Goal: Information Seeking & Learning: Learn about a topic

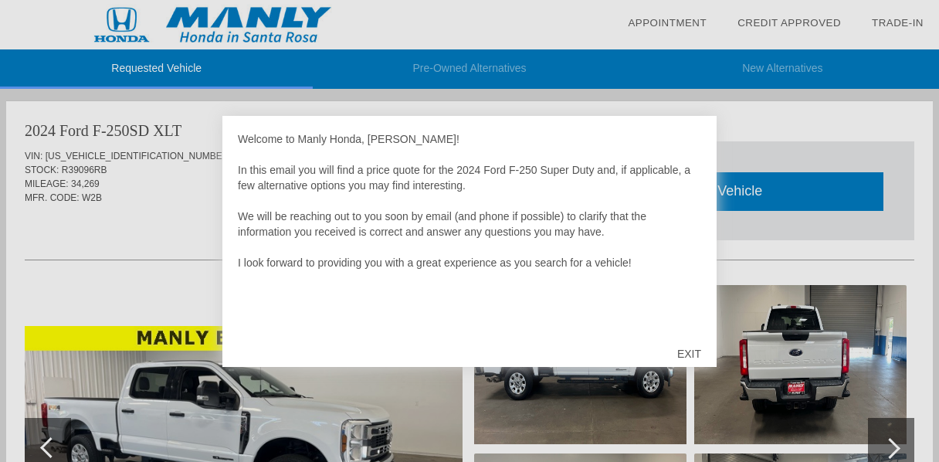
click at [691, 350] on div "EXIT" at bounding box center [689, 354] width 55 height 46
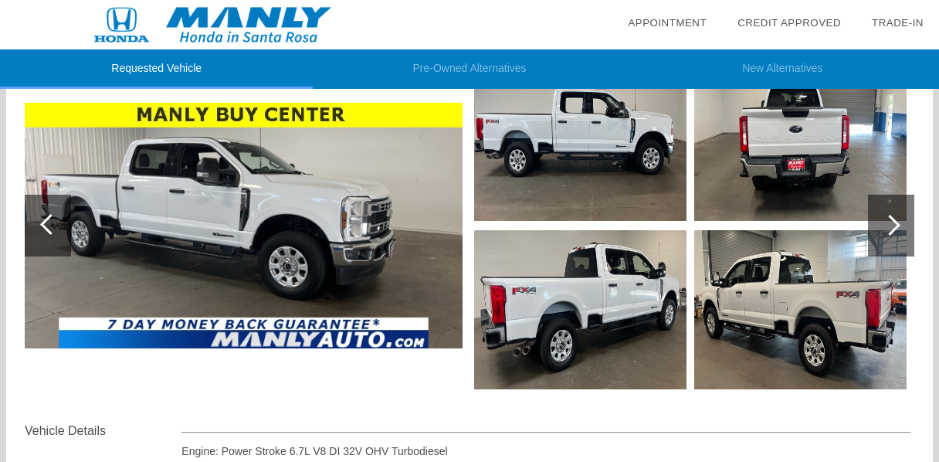
scroll to position [225, 0]
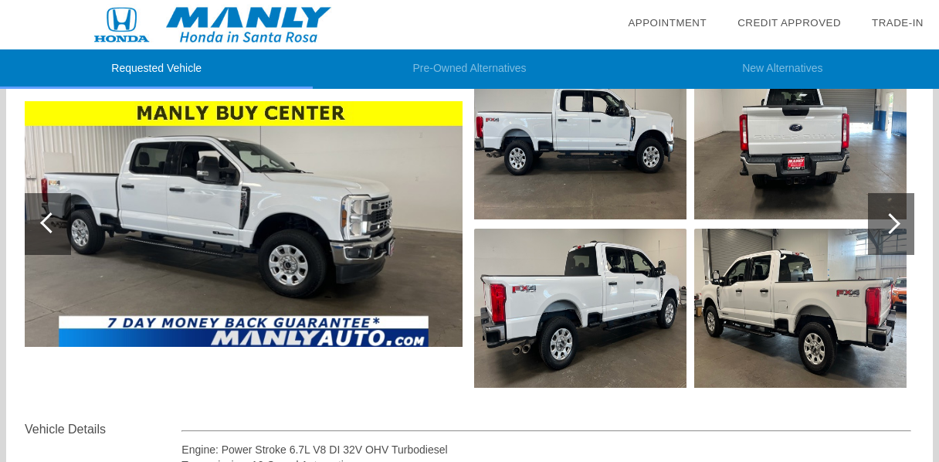
click at [578, 327] on img at bounding box center [580, 308] width 212 height 159
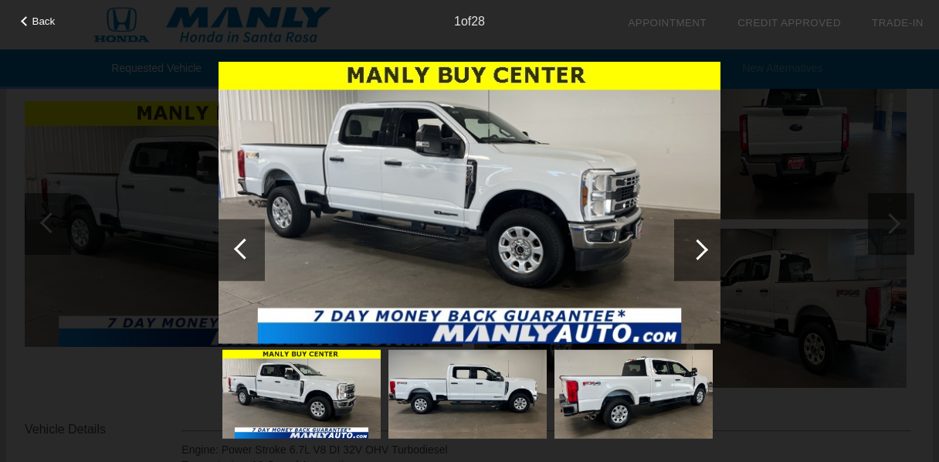
click at [578, 327] on img at bounding box center [470, 202] width 502 height 283
click at [702, 246] on div at bounding box center [697, 249] width 21 height 21
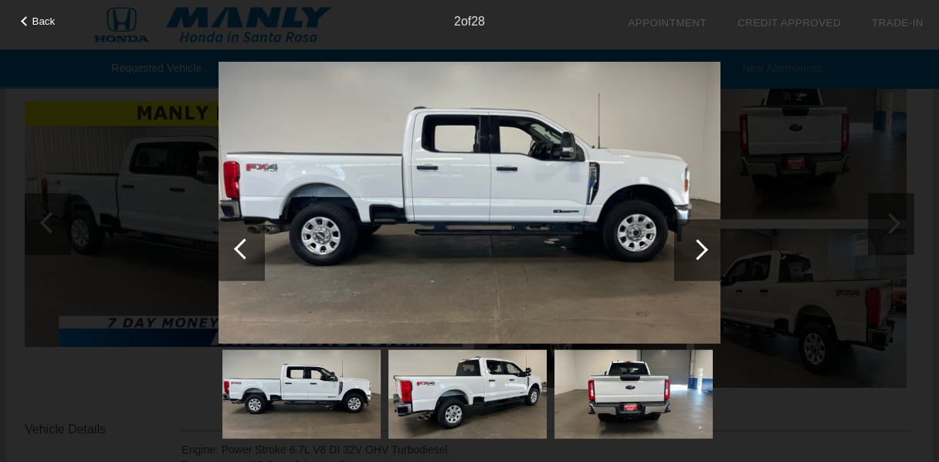
click at [618, 175] on img at bounding box center [470, 202] width 502 height 283
click at [697, 248] on div at bounding box center [697, 249] width 21 height 21
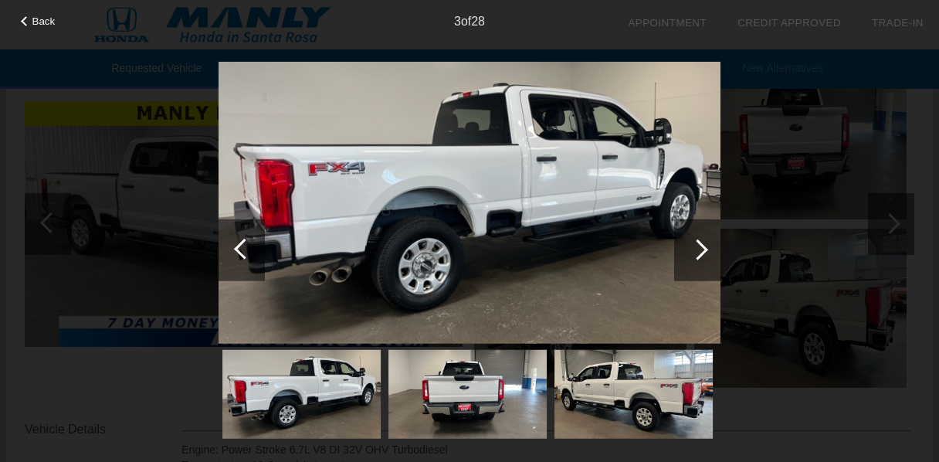
click at [697, 248] on div at bounding box center [697, 249] width 21 height 21
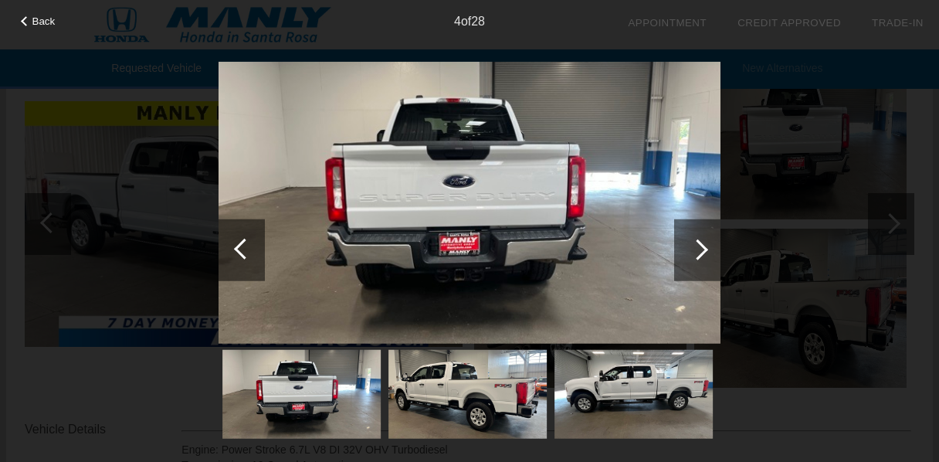
click at [697, 248] on div at bounding box center [697, 249] width 21 height 21
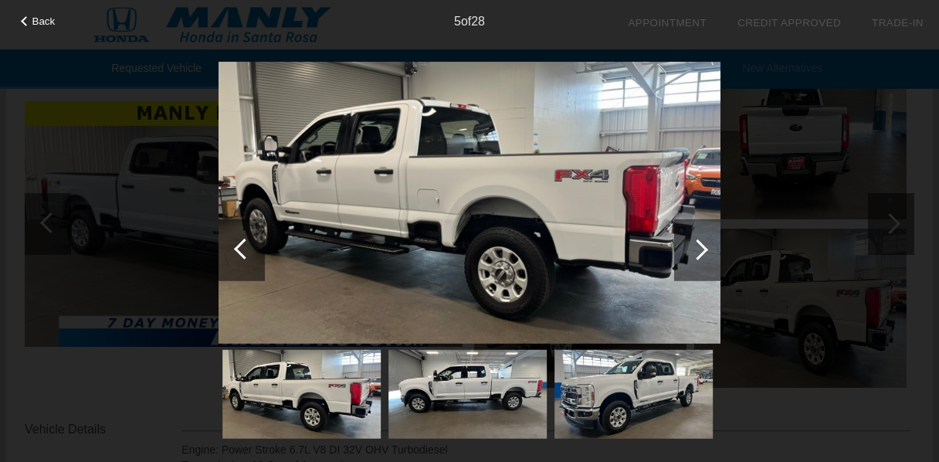
click at [697, 248] on div at bounding box center [697, 249] width 21 height 21
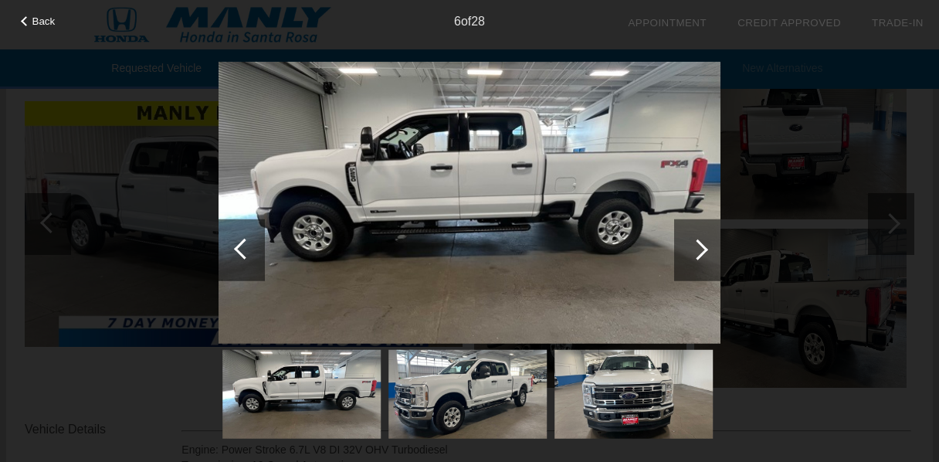
click at [701, 248] on div at bounding box center [697, 249] width 21 height 21
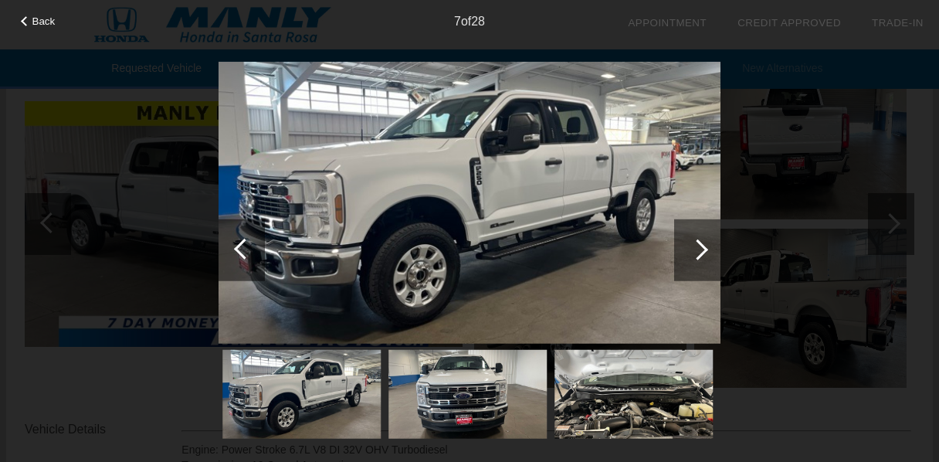
click at [703, 249] on div at bounding box center [697, 249] width 21 height 21
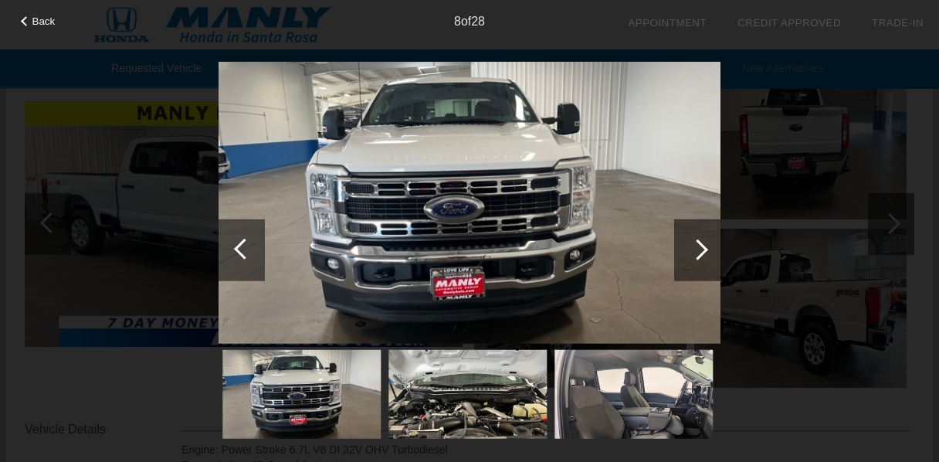
click at [703, 249] on div at bounding box center [697, 249] width 21 height 21
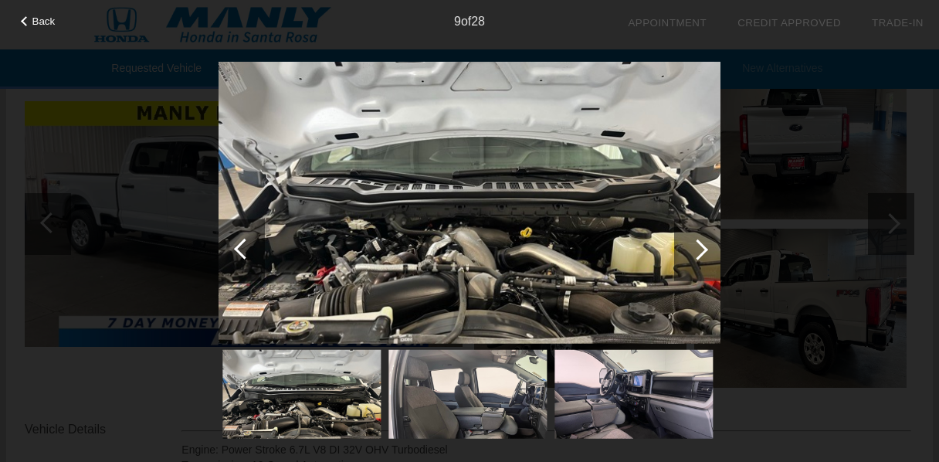
click at [703, 249] on div at bounding box center [697, 249] width 21 height 21
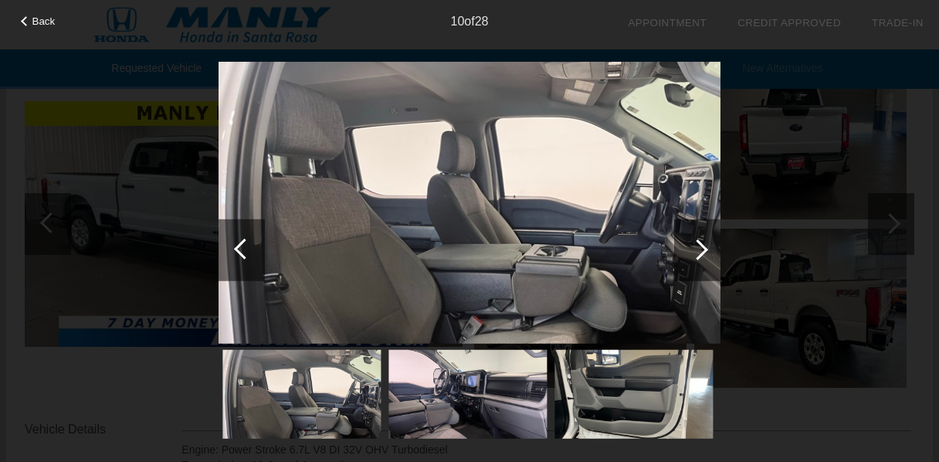
click at [703, 249] on div at bounding box center [697, 249] width 21 height 21
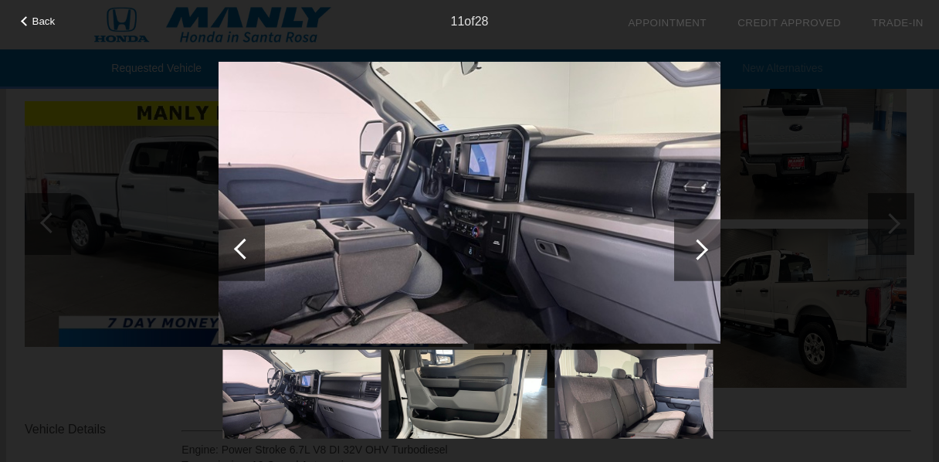
click at [703, 249] on div at bounding box center [697, 249] width 21 height 21
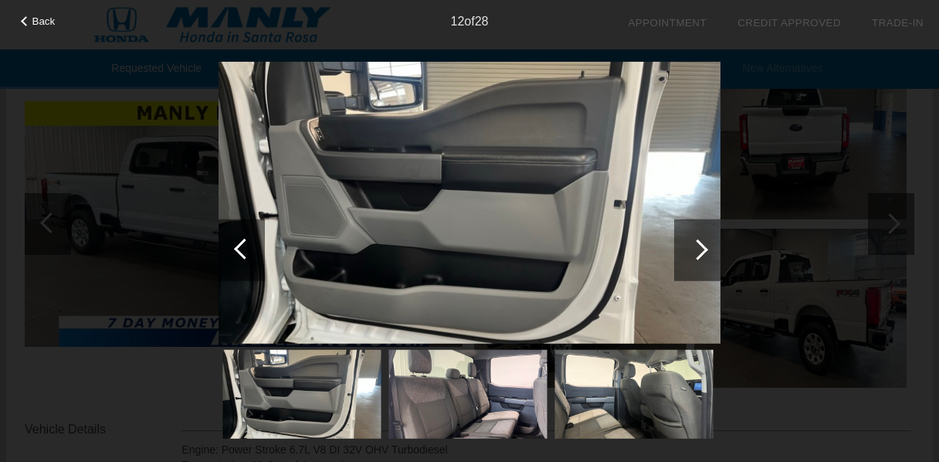
click at [703, 249] on div at bounding box center [697, 249] width 21 height 21
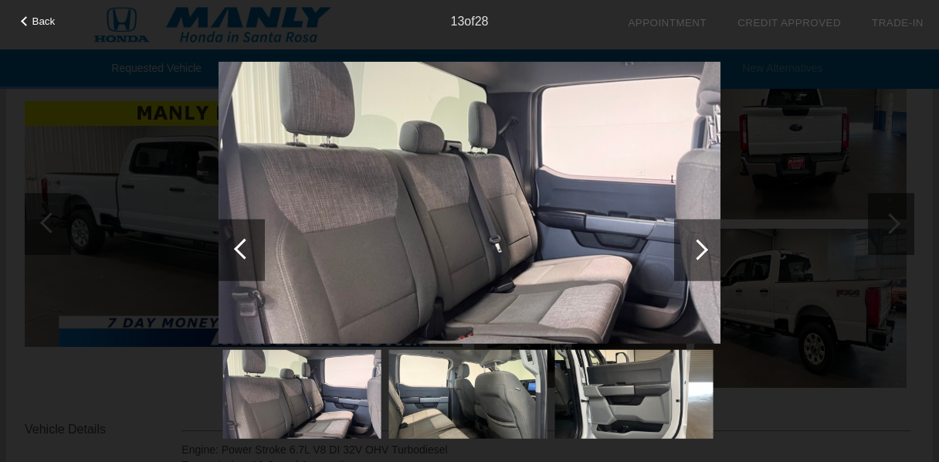
click at [703, 249] on div at bounding box center [697, 249] width 21 height 21
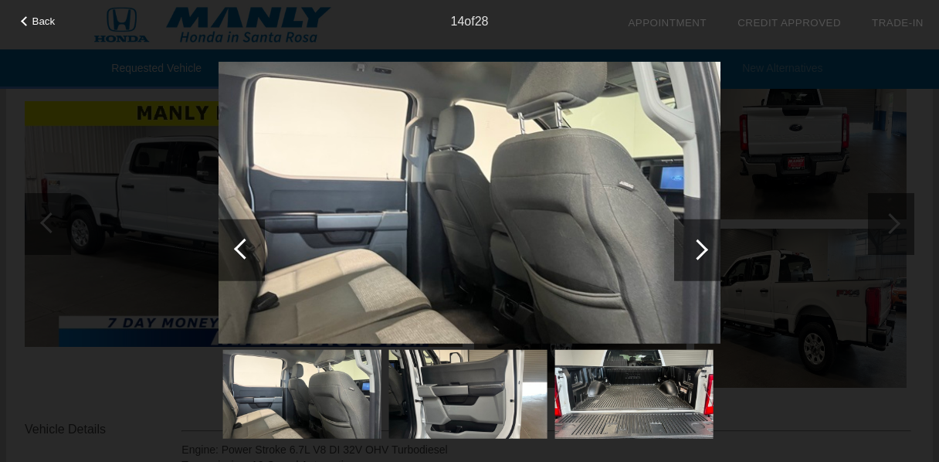
click at [703, 249] on div at bounding box center [697, 249] width 21 height 21
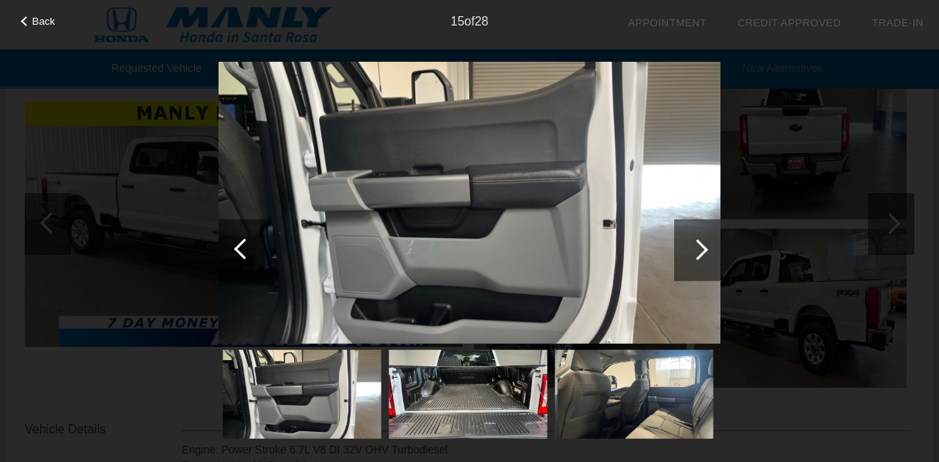
click at [703, 249] on div at bounding box center [697, 249] width 21 height 21
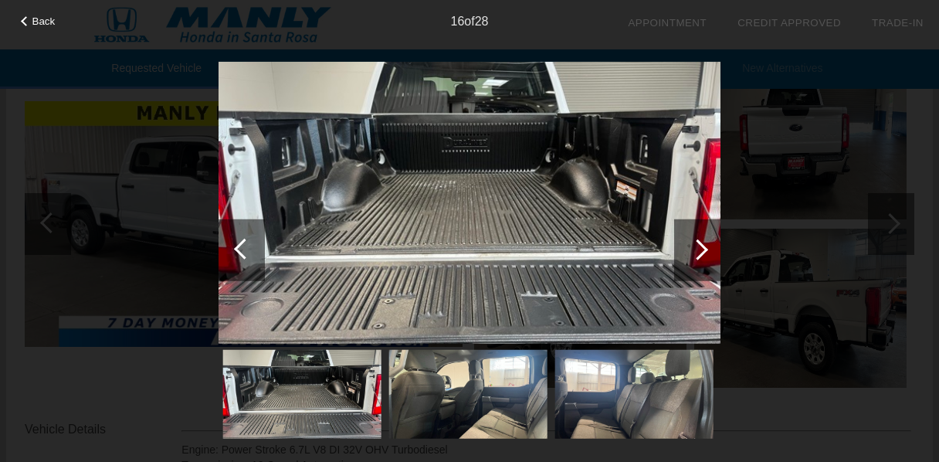
click at [703, 249] on div at bounding box center [697, 249] width 21 height 21
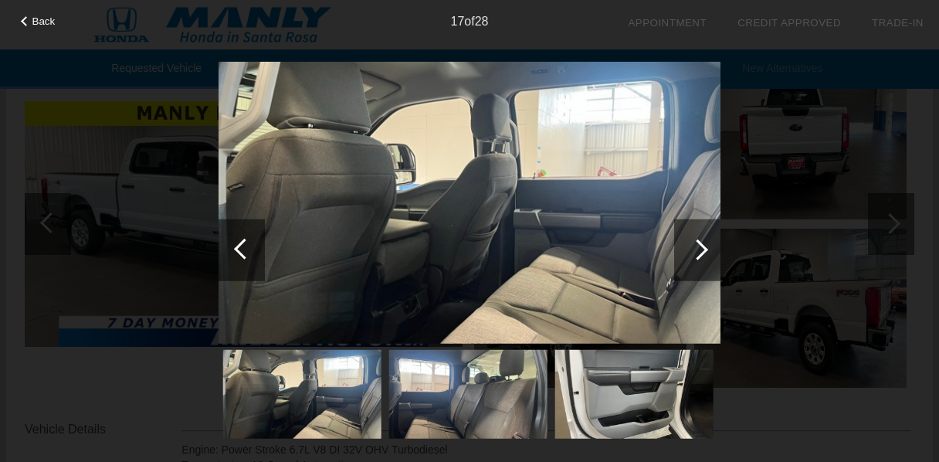
click at [237, 240] on div at bounding box center [242, 250] width 46 height 62
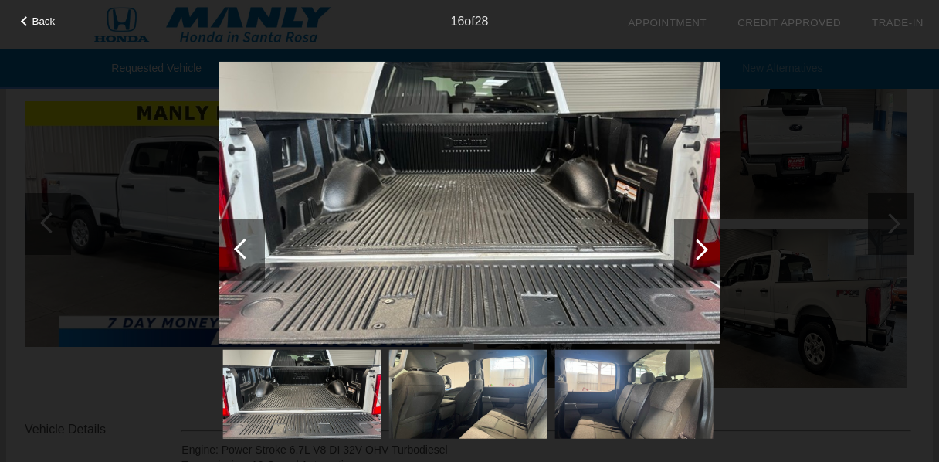
click at [245, 242] on div at bounding box center [244, 248] width 21 height 21
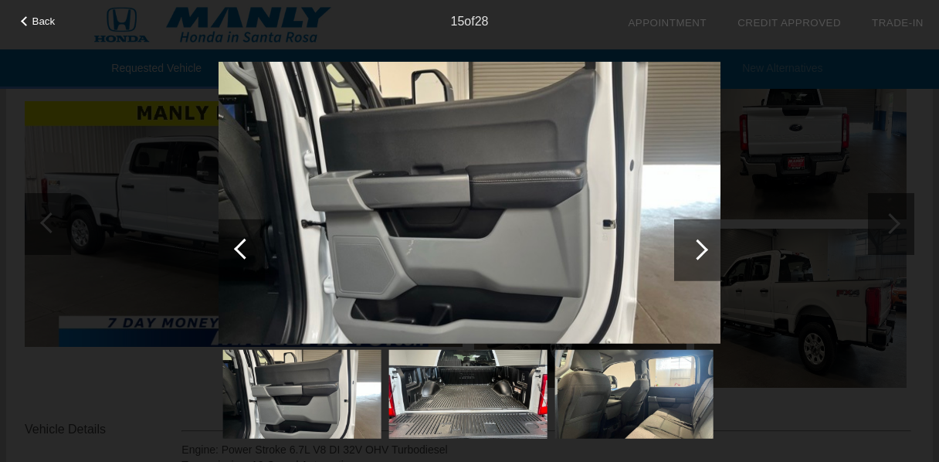
click at [245, 242] on div at bounding box center [244, 248] width 21 height 21
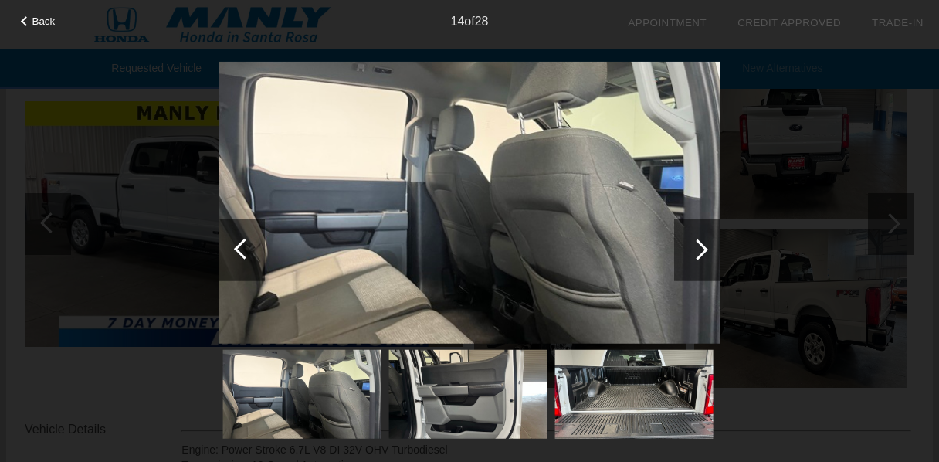
click at [245, 242] on div at bounding box center [244, 248] width 21 height 21
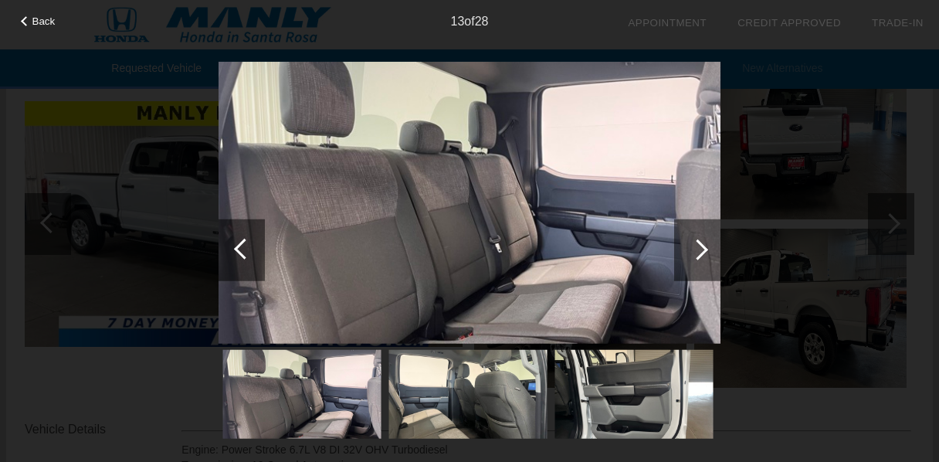
click at [245, 242] on div at bounding box center [244, 248] width 21 height 21
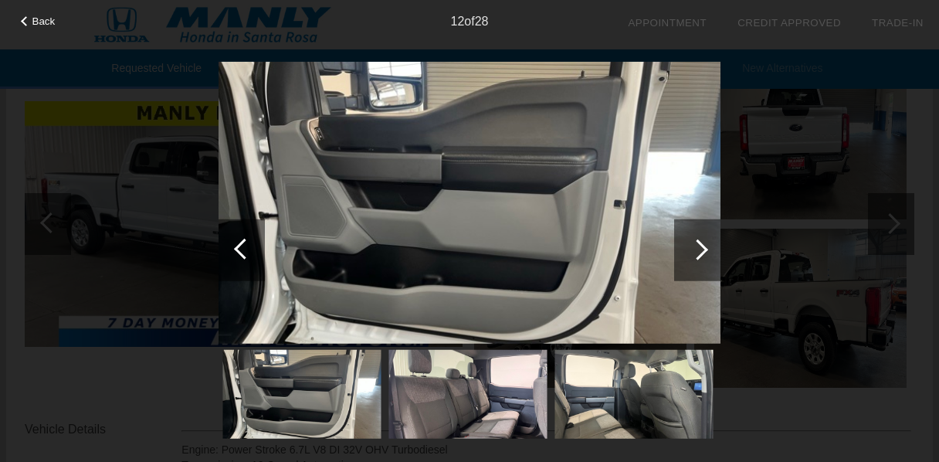
click at [245, 242] on div at bounding box center [244, 248] width 21 height 21
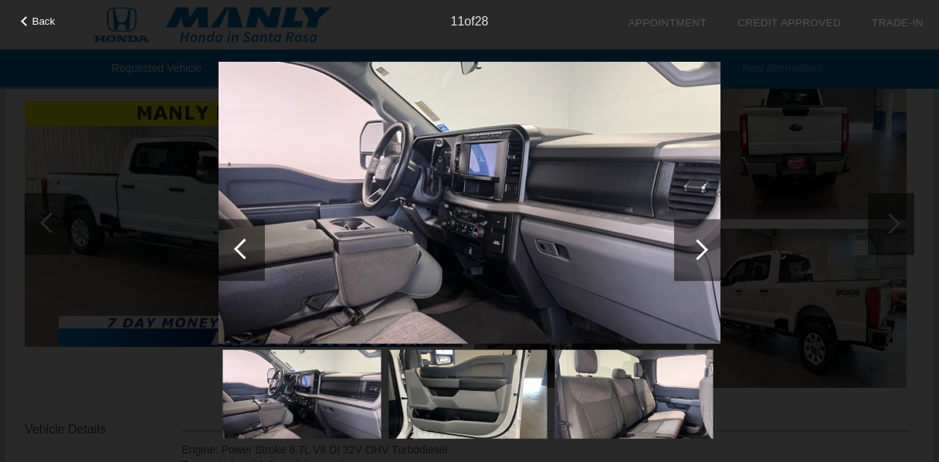
click at [245, 242] on div at bounding box center [244, 248] width 21 height 21
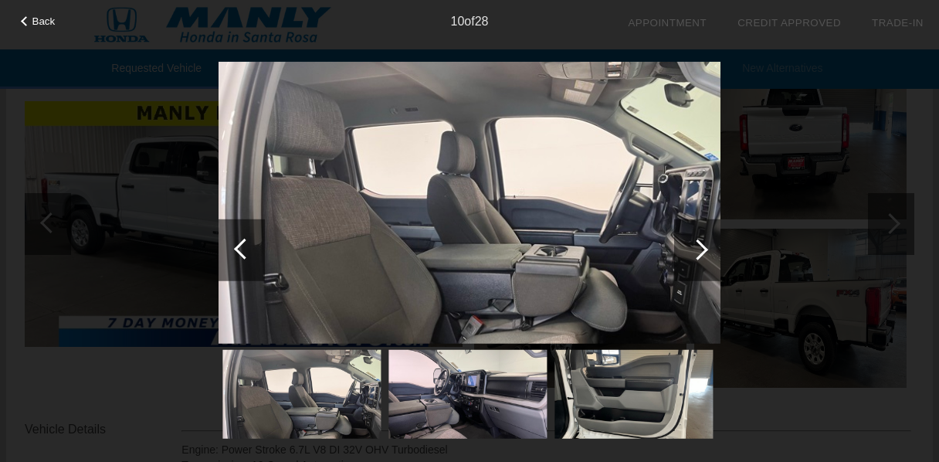
click at [245, 242] on div at bounding box center [244, 248] width 21 height 21
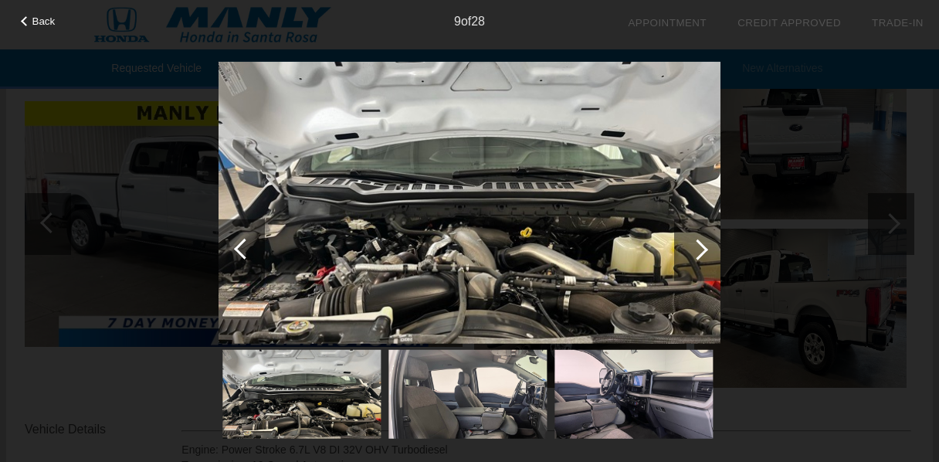
click at [245, 242] on div at bounding box center [244, 248] width 21 height 21
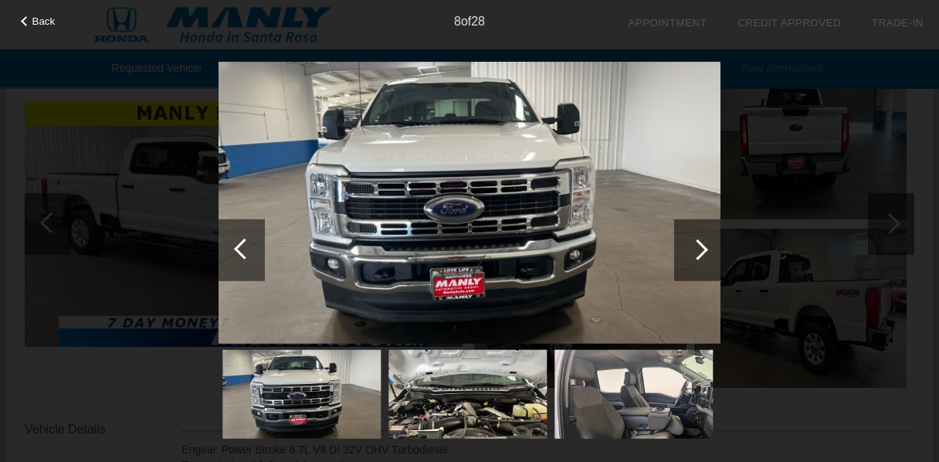
click at [245, 242] on div at bounding box center [244, 248] width 21 height 21
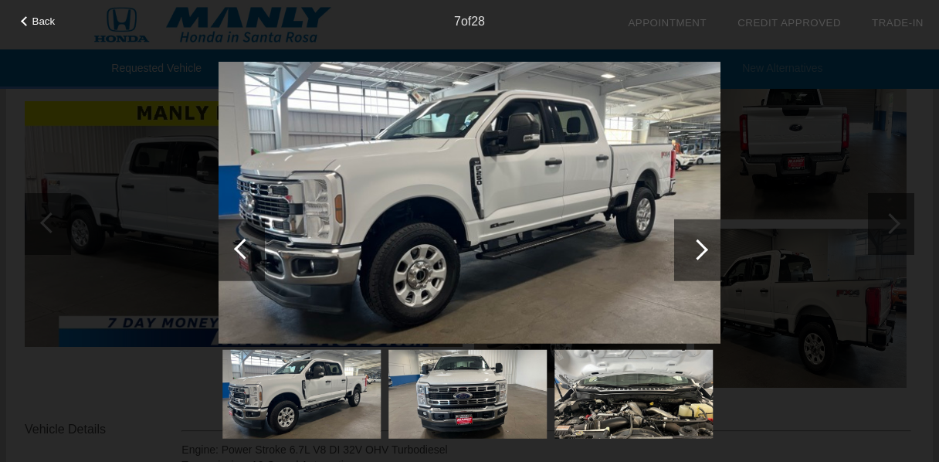
click at [245, 242] on div at bounding box center [244, 248] width 21 height 21
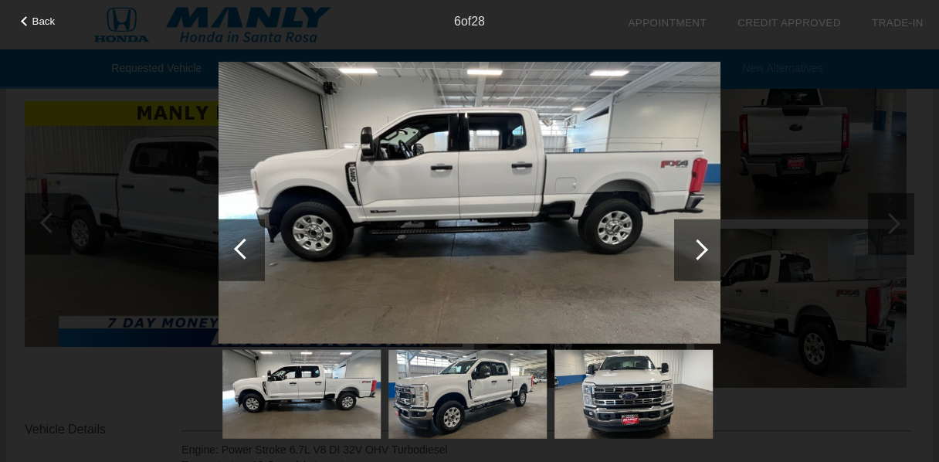
click at [245, 242] on div at bounding box center [244, 248] width 21 height 21
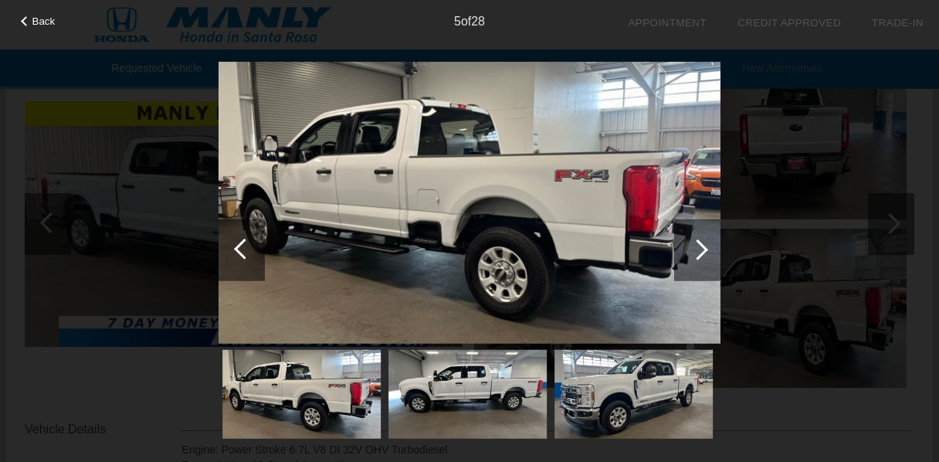
click at [245, 242] on div at bounding box center [244, 248] width 21 height 21
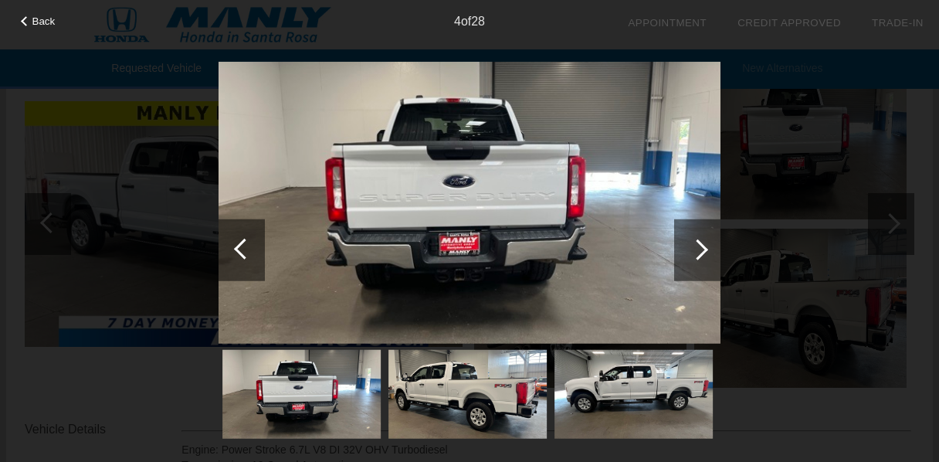
click at [245, 242] on div at bounding box center [244, 248] width 21 height 21
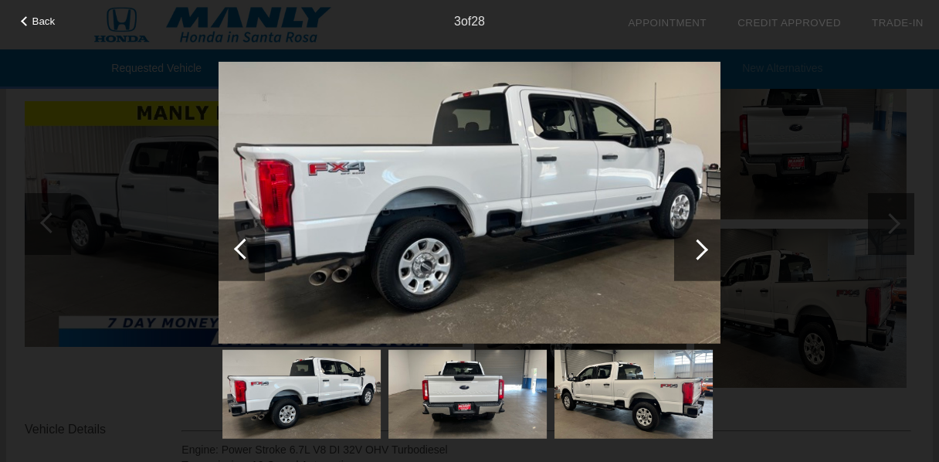
click at [705, 250] on div at bounding box center [697, 249] width 21 height 21
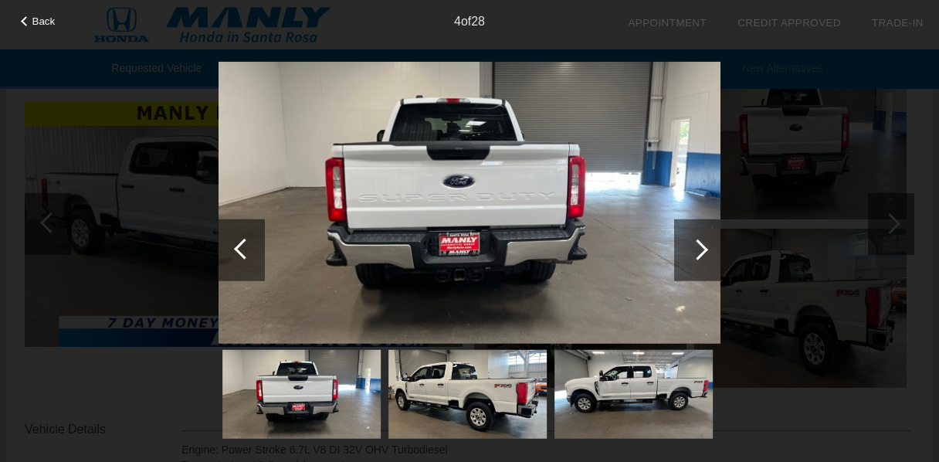
click at [705, 250] on div at bounding box center [697, 249] width 21 height 21
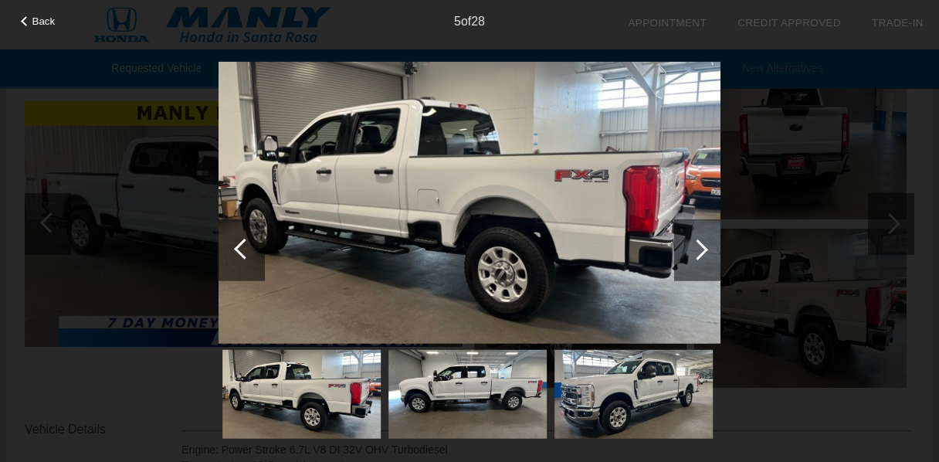
click at [705, 250] on div at bounding box center [697, 249] width 21 height 21
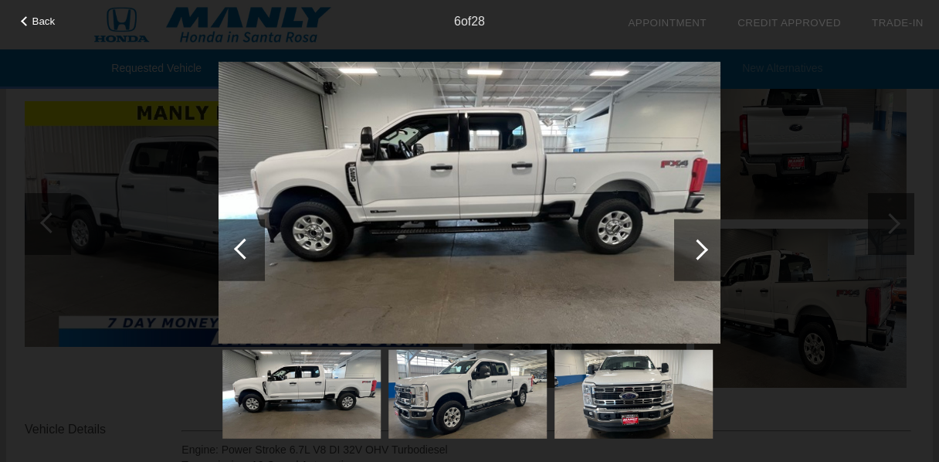
click at [476, 405] on img at bounding box center [467, 394] width 158 height 89
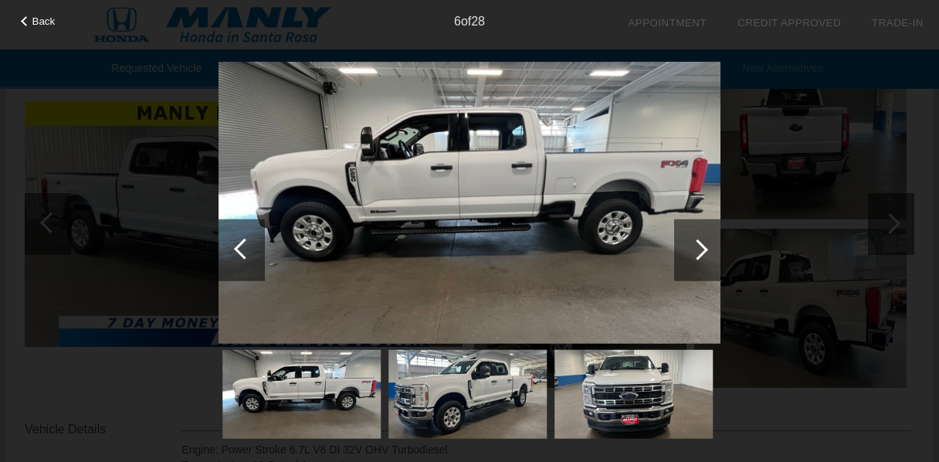
click at [476, 405] on img at bounding box center [467, 394] width 158 height 89
click at [449, 404] on img at bounding box center [467, 394] width 158 height 89
click at [693, 247] on div at bounding box center [697, 249] width 21 height 21
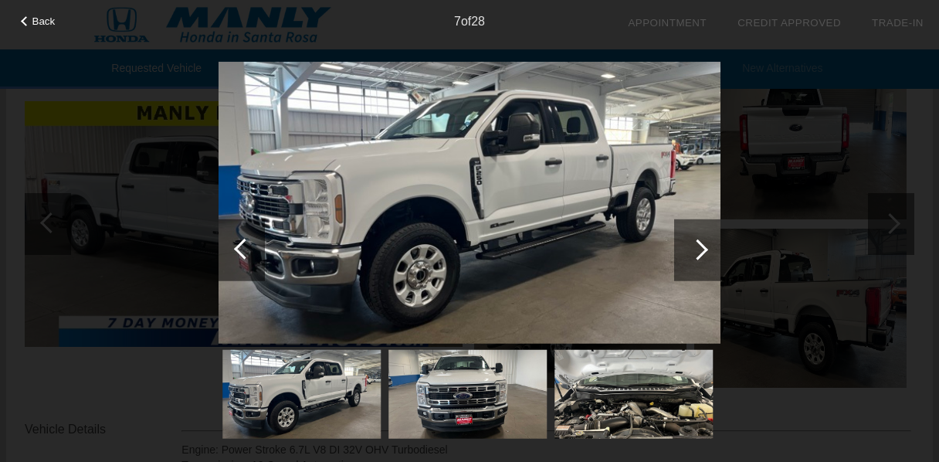
click at [696, 249] on div at bounding box center [697, 249] width 21 height 21
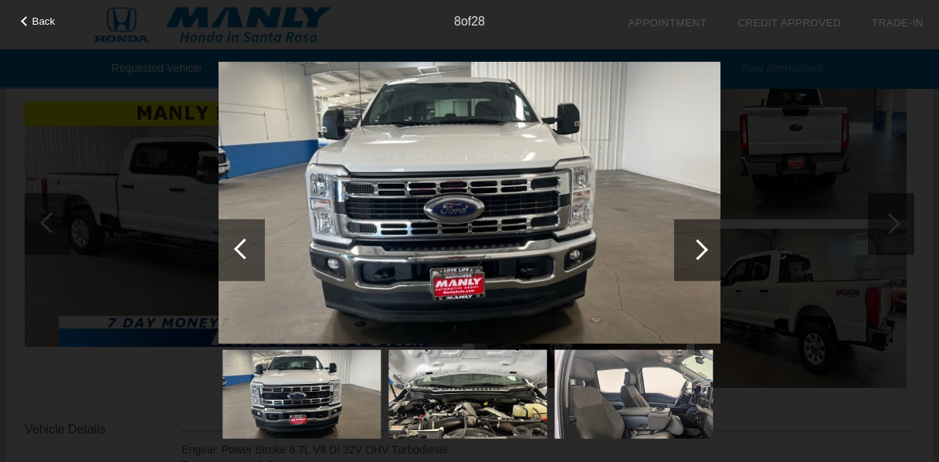
click at [696, 249] on div at bounding box center [697, 249] width 21 height 21
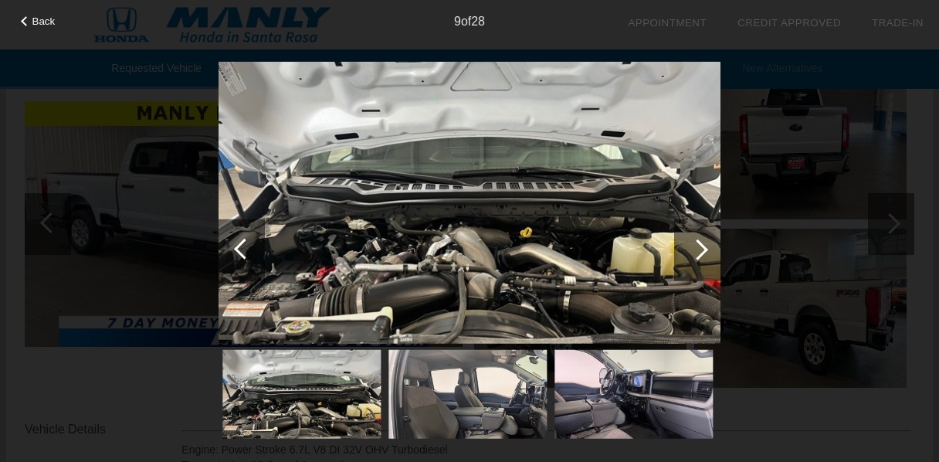
click at [703, 249] on div at bounding box center [697, 249] width 21 height 21
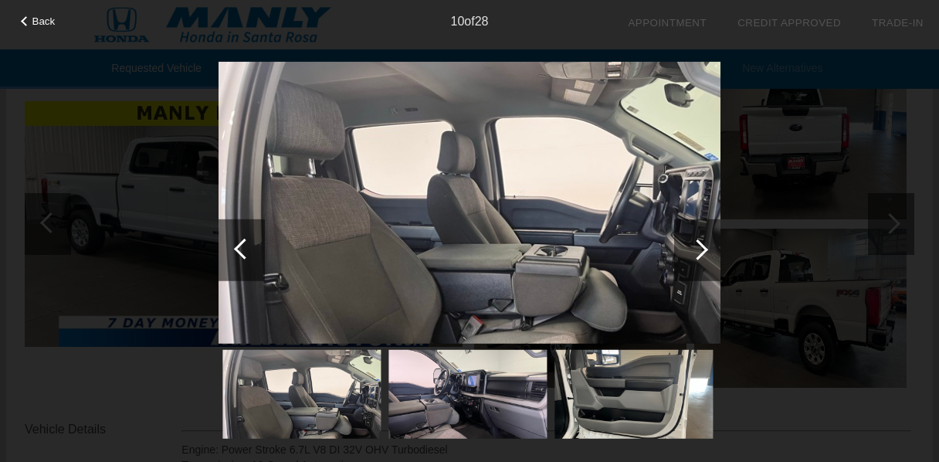
click at [703, 249] on div at bounding box center [697, 249] width 21 height 21
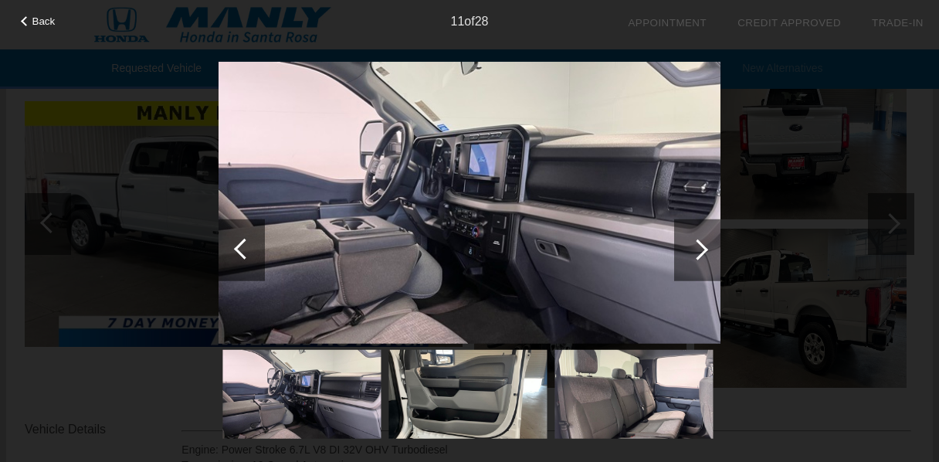
click at [236, 253] on div at bounding box center [242, 250] width 46 height 62
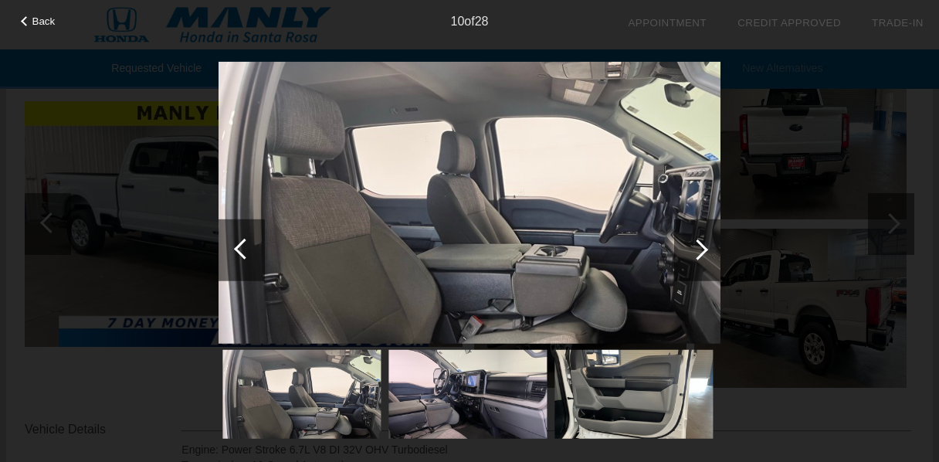
click at [236, 252] on div at bounding box center [242, 250] width 46 height 62
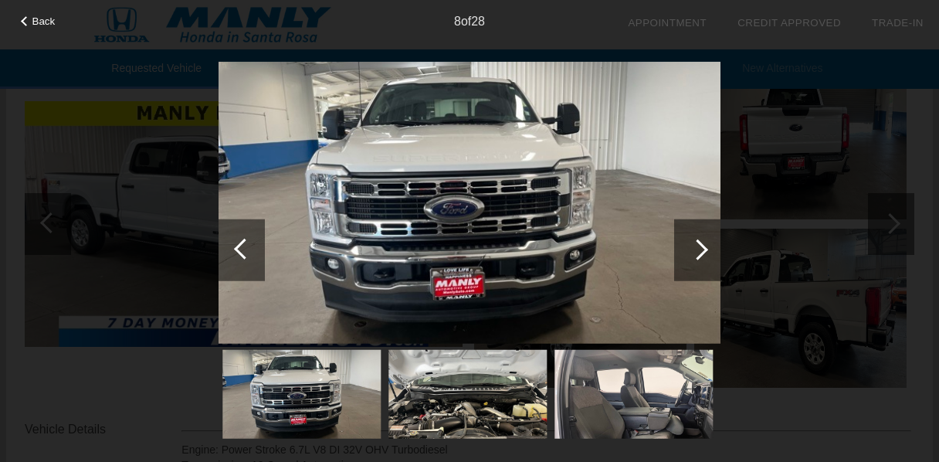
click at [236, 252] on div at bounding box center [242, 250] width 46 height 62
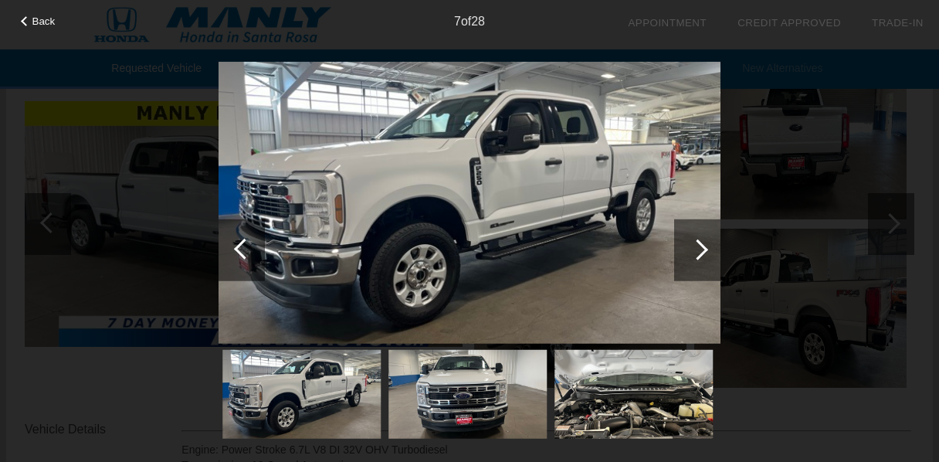
click at [236, 252] on div at bounding box center [242, 250] width 46 height 62
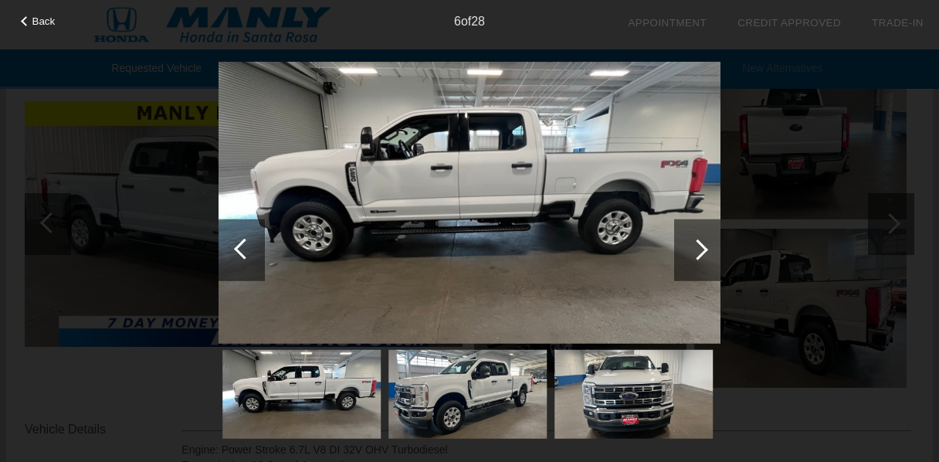
click at [236, 252] on div at bounding box center [242, 250] width 46 height 62
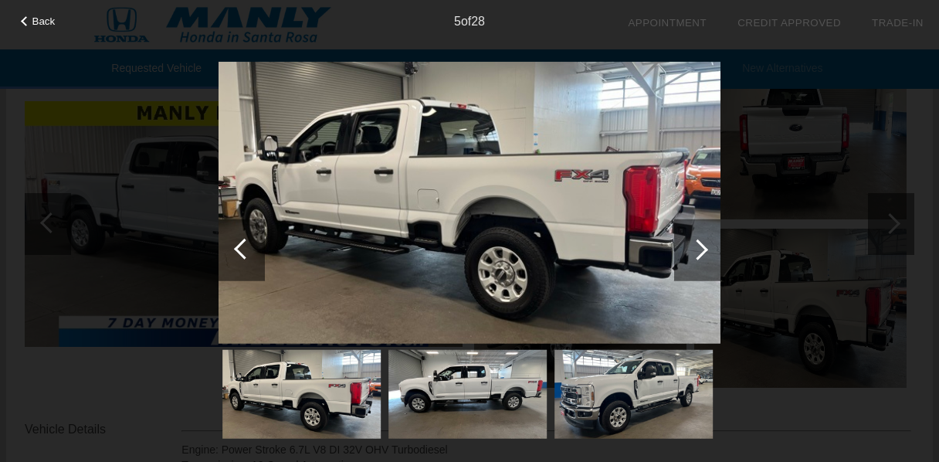
click at [236, 252] on div at bounding box center [242, 250] width 46 height 62
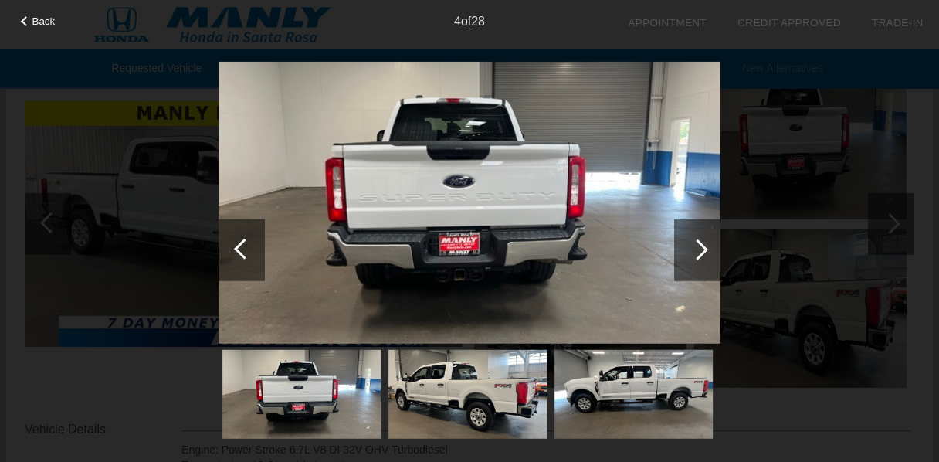
click at [236, 252] on div at bounding box center [242, 250] width 46 height 62
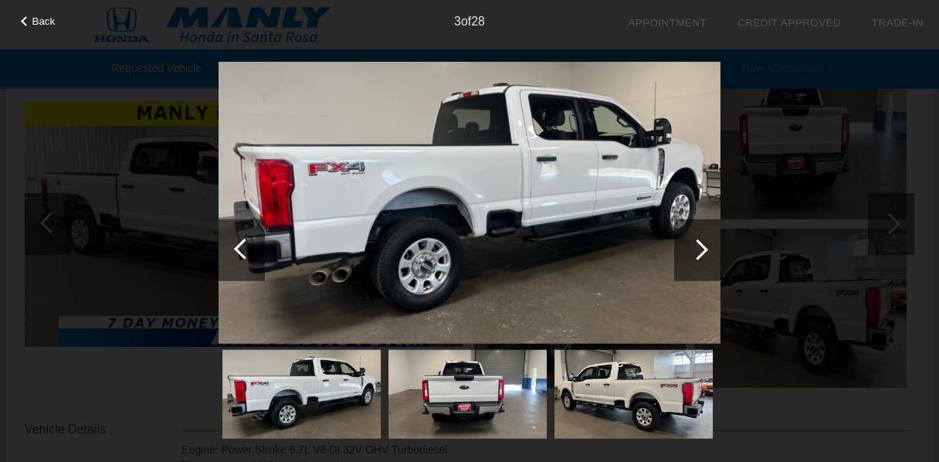
click at [236, 252] on div at bounding box center [242, 250] width 46 height 62
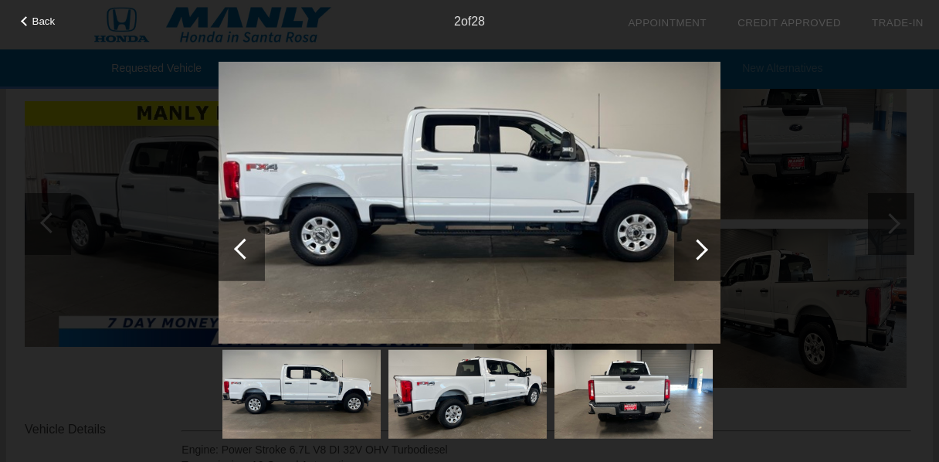
click at [236, 252] on div at bounding box center [242, 250] width 46 height 62
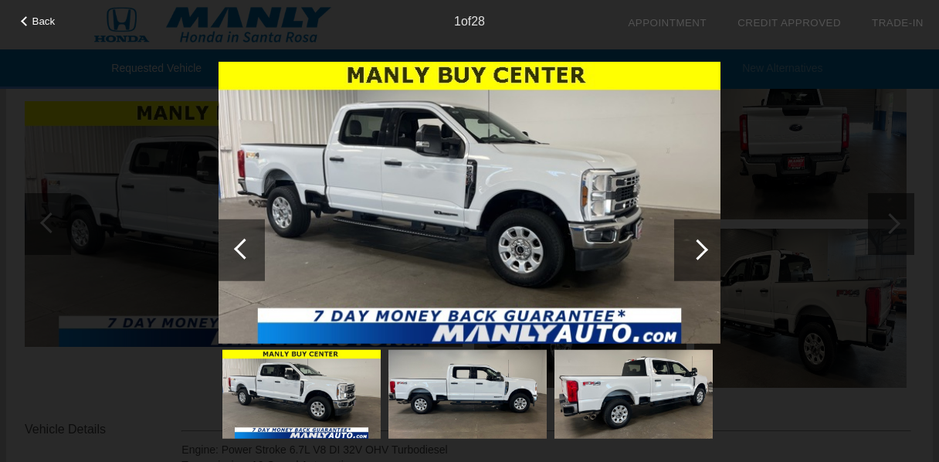
click at [236, 252] on div at bounding box center [242, 250] width 46 height 62
click at [704, 250] on div at bounding box center [697, 249] width 21 height 21
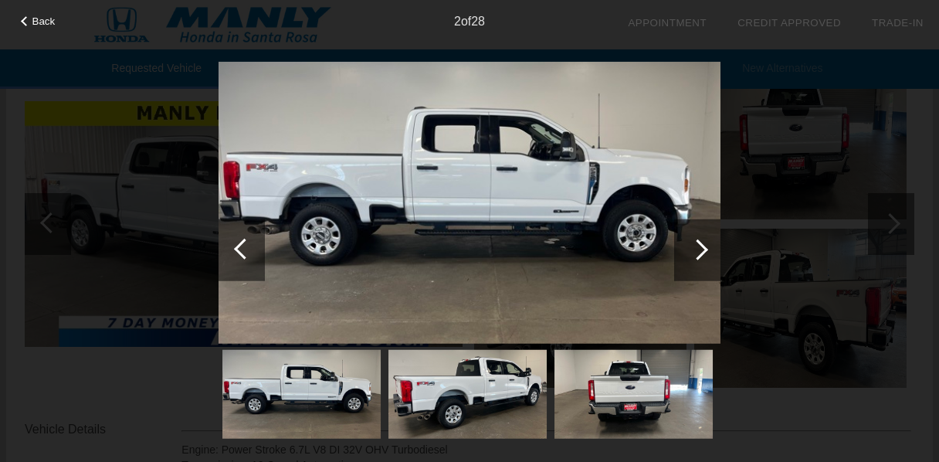
click at [704, 250] on div at bounding box center [697, 249] width 21 height 21
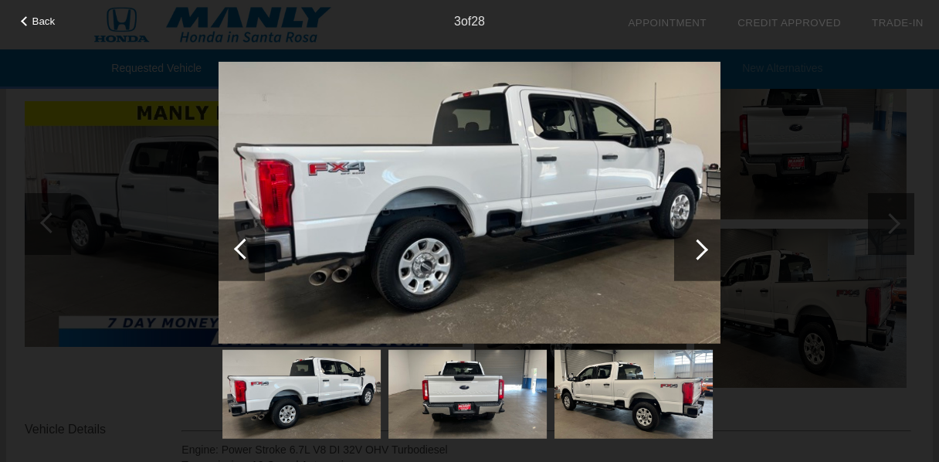
click at [704, 250] on div at bounding box center [697, 249] width 21 height 21
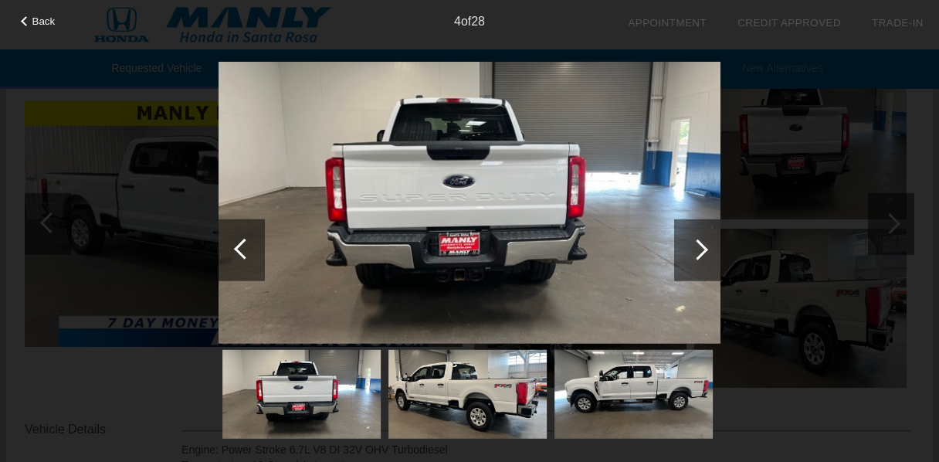
click at [657, 195] on div at bounding box center [470, 253] width 502 height 384
click at [43, 23] on span "Back" at bounding box center [43, 21] width 23 height 12
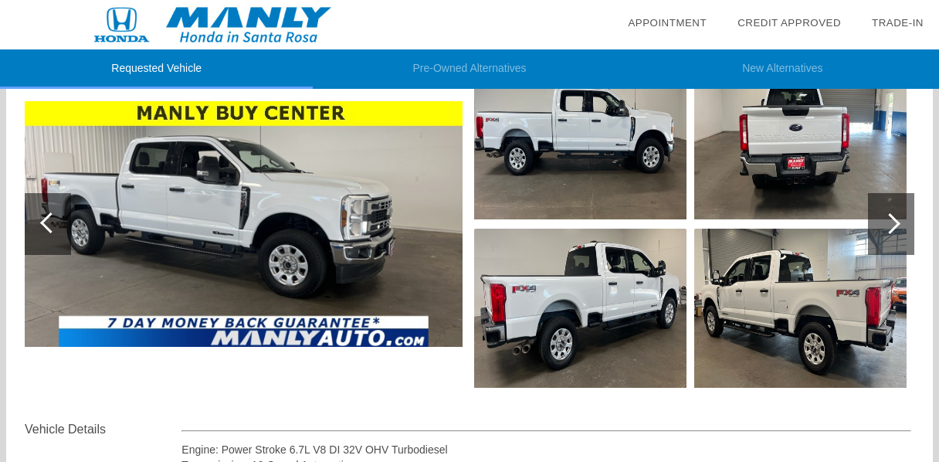
click at [249, 23] on img at bounding box center [212, 24] width 425 height 49
click at [596, 148] on img at bounding box center [580, 139] width 212 height 159
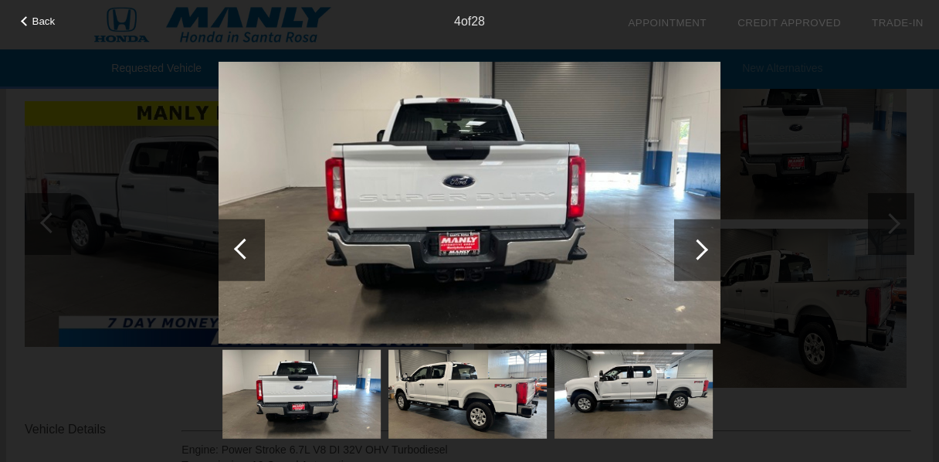
click at [703, 253] on div at bounding box center [697, 250] width 46 height 62
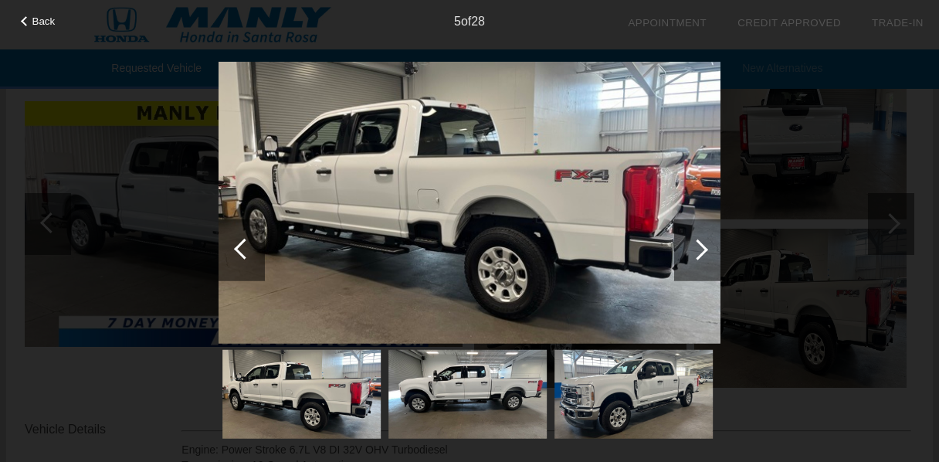
click at [703, 253] on div at bounding box center [697, 250] width 46 height 62
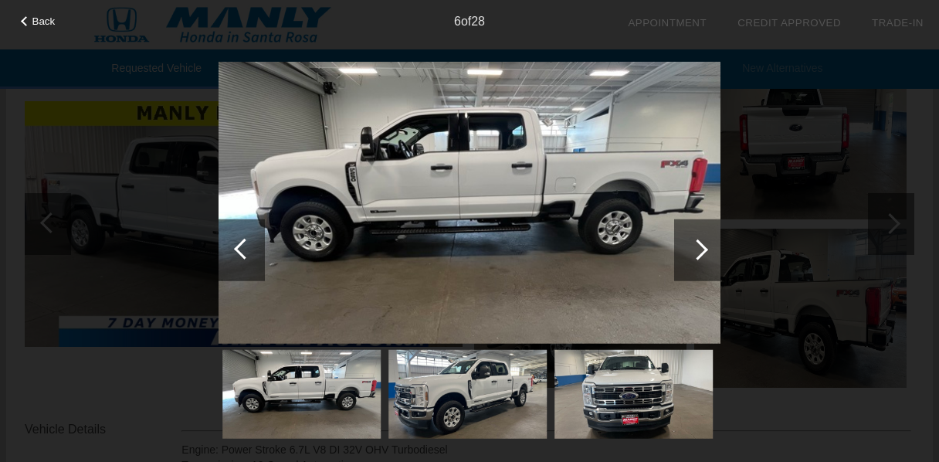
click at [703, 253] on div at bounding box center [697, 250] width 46 height 62
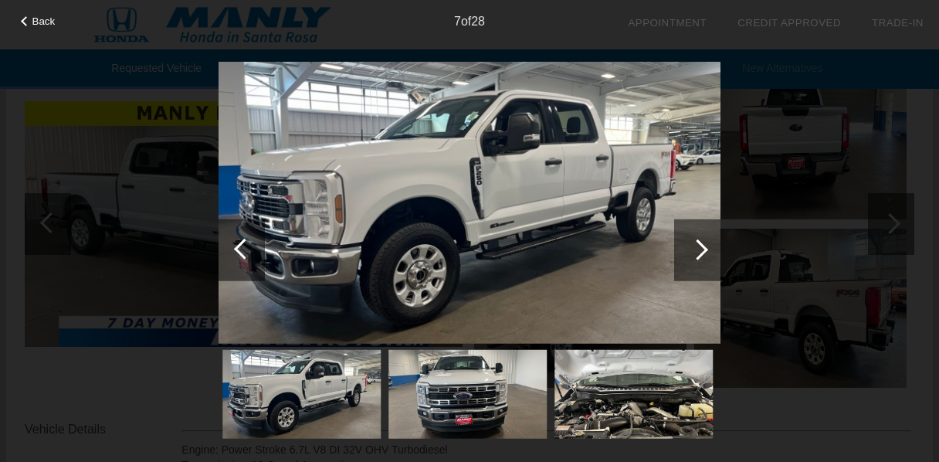
click at [703, 253] on div at bounding box center [697, 250] width 46 height 62
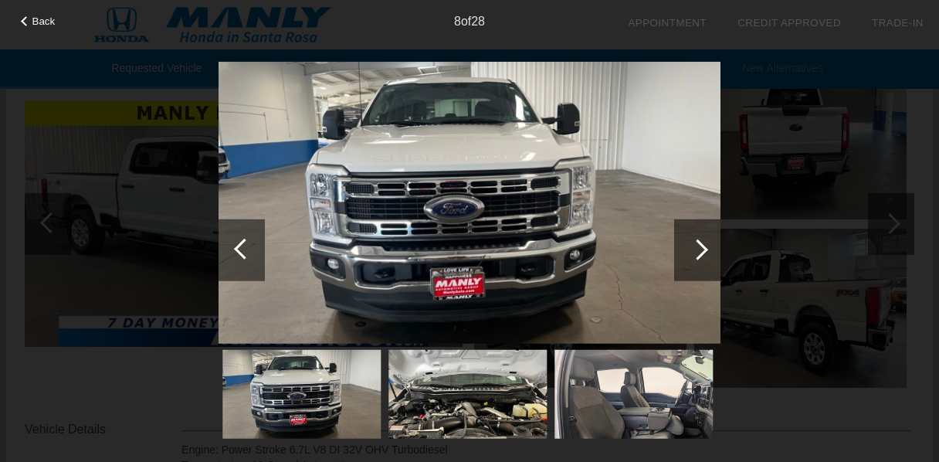
click at [451, 263] on img at bounding box center [470, 202] width 502 height 283
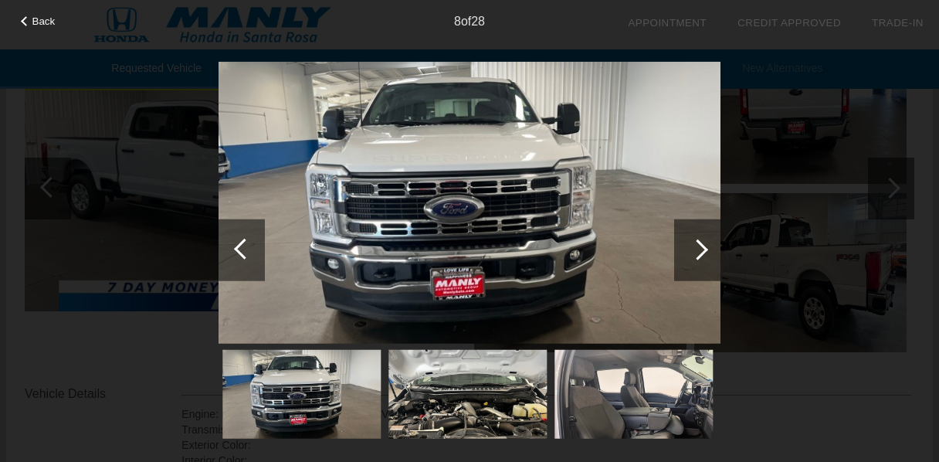
scroll to position [263, 0]
click at [699, 246] on div at bounding box center [697, 249] width 21 height 21
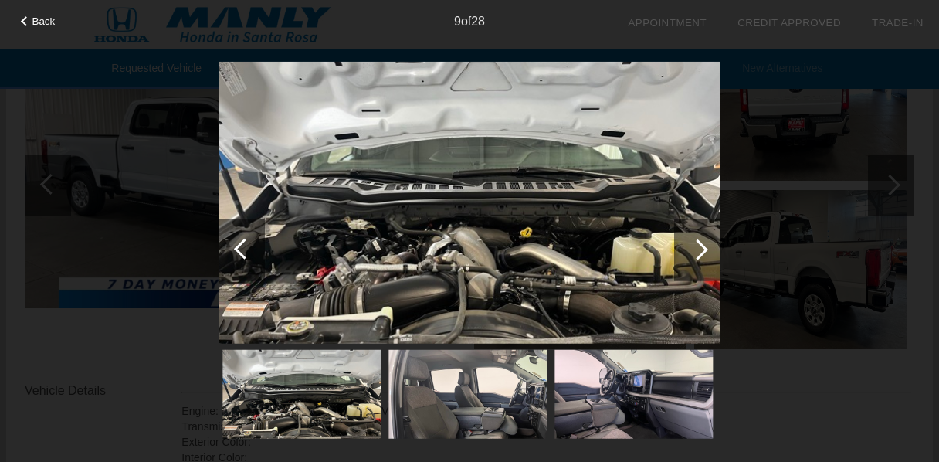
click at [699, 246] on div at bounding box center [697, 249] width 21 height 21
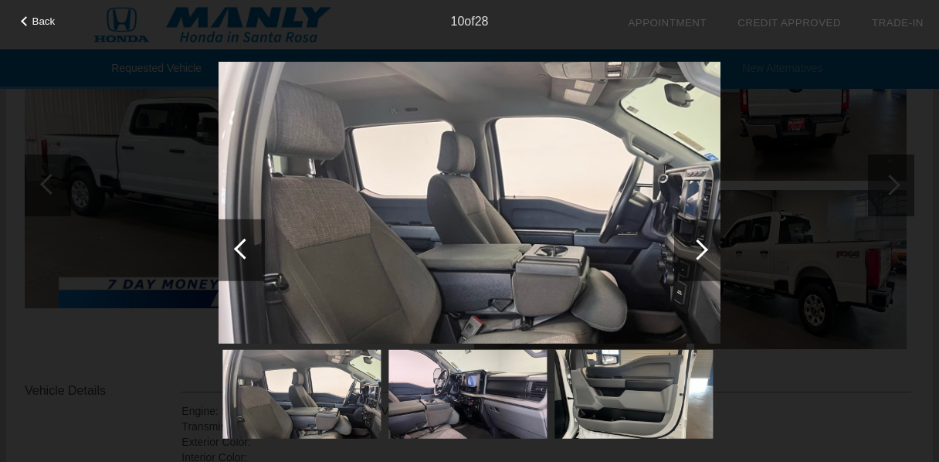
click at [699, 246] on div at bounding box center [697, 249] width 21 height 21
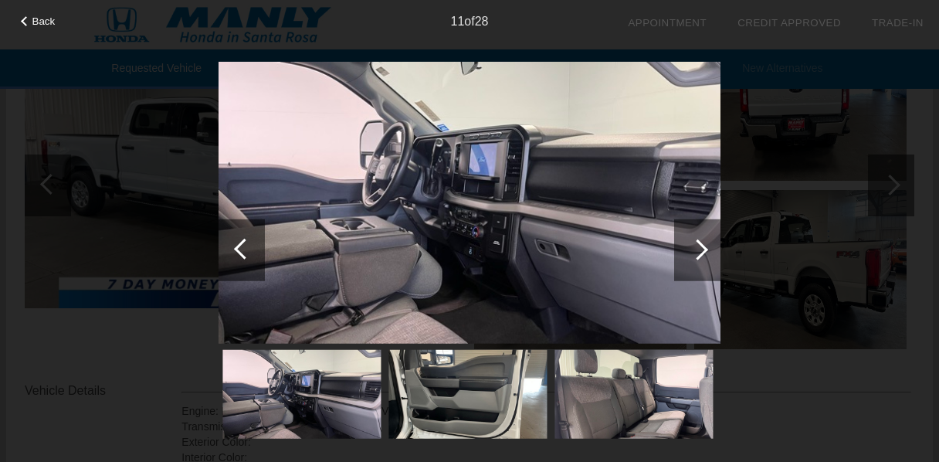
click at [699, 246] on div at bounding box center [697, 249] width 21 height 21
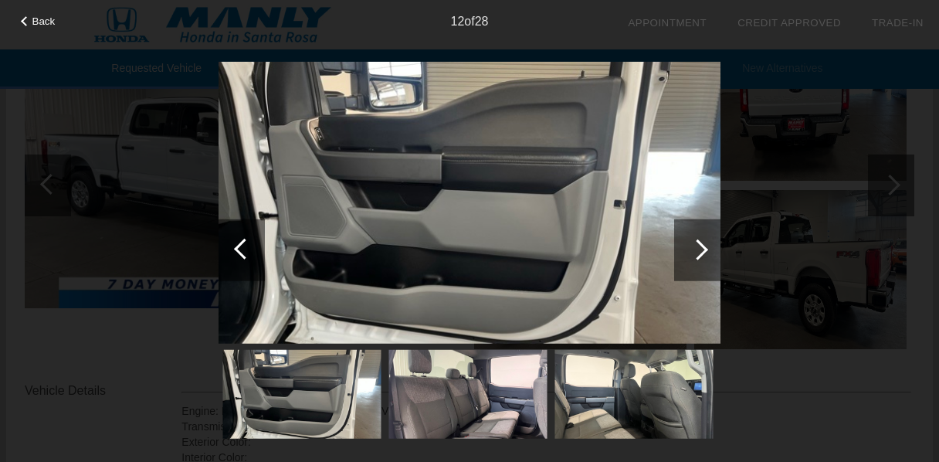
click at [699, 246] on div at bounding box center [697, 249] width 21 height 21
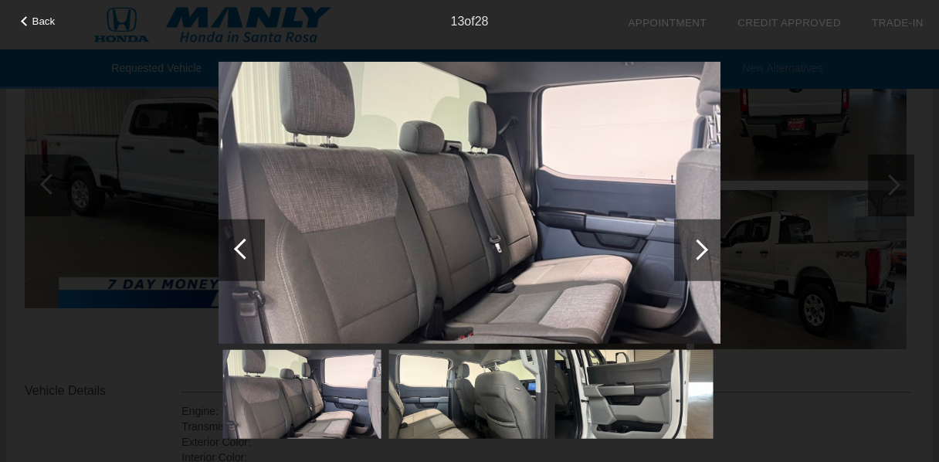
click at [699, 255] on div at bounding box center [697, 249] width 21 height 21
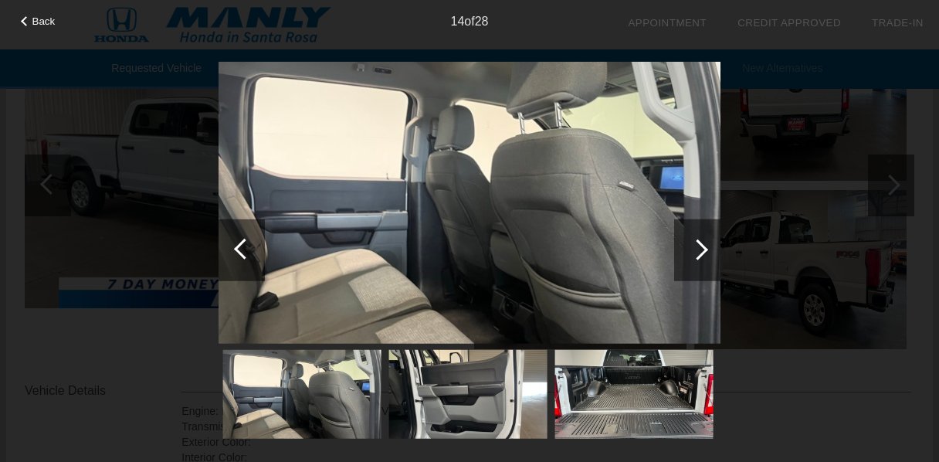
click at [699, 254] on div at bounding box center [697, 249] width 21 height 21
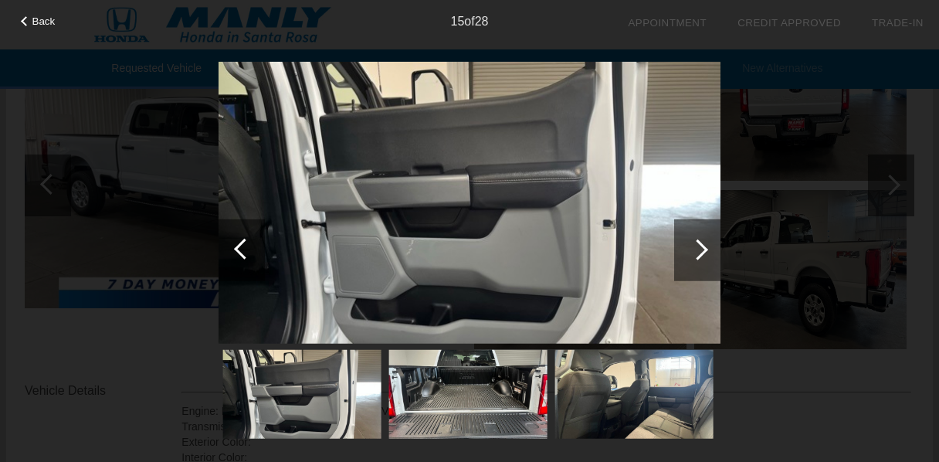
click at [237, 249] on div at bounding box center [244, 248] width 21 height 21
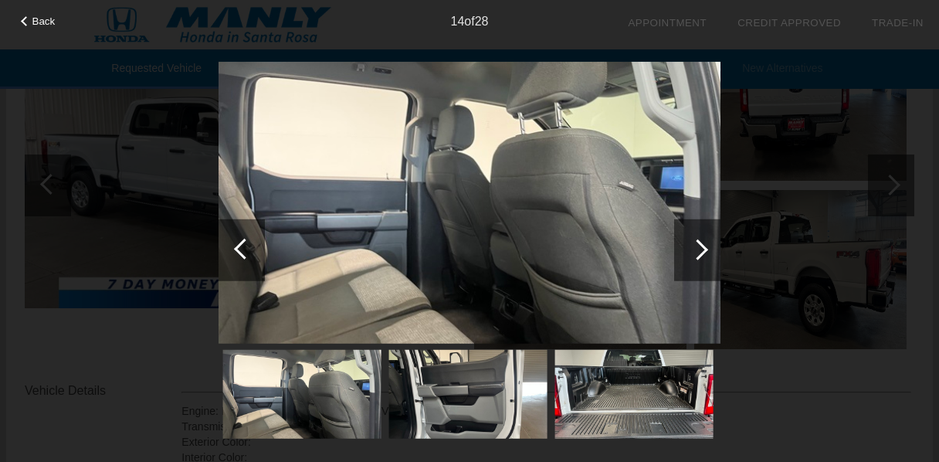
click at [704, 247] on div at bounding box center [697, 249] width 21 height 21
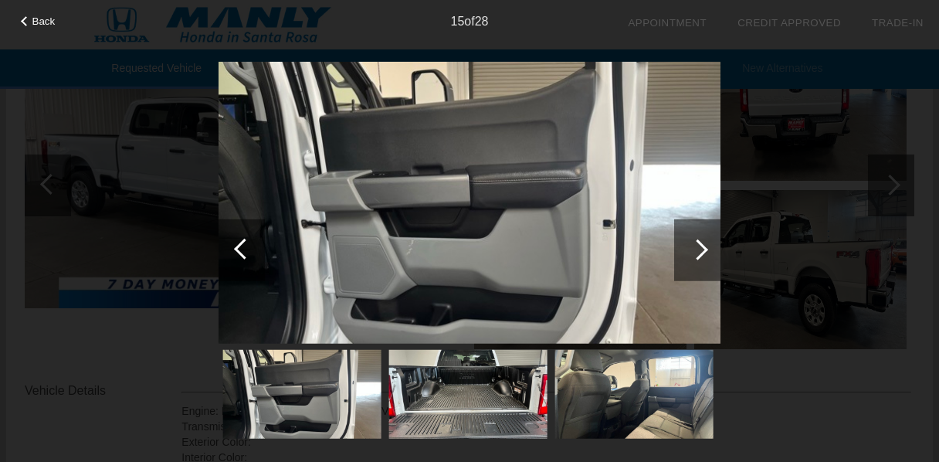
click at [704, 247] on div at bounding box center [697, 249] width 21 height 21
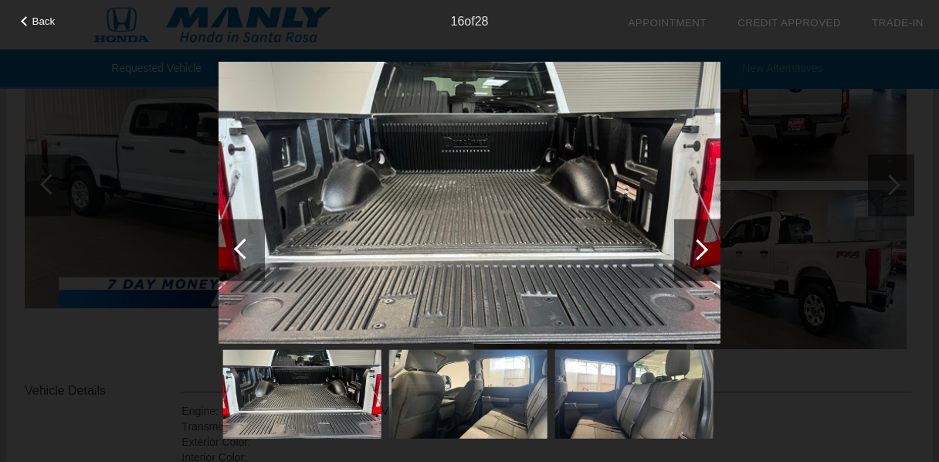
click at [704, 247] on div at bounding box center [697, 249] width 21 height 21
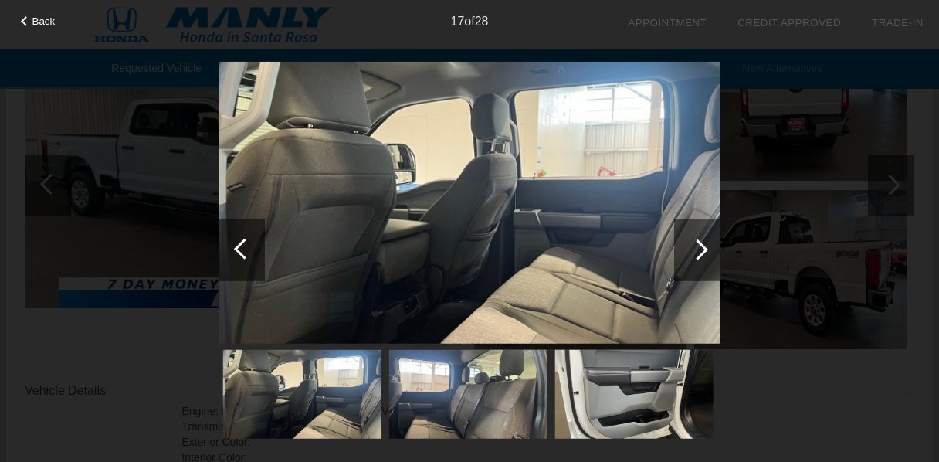
click at [704, 247] on div at bounding box center [697, 249] width 21 height 21
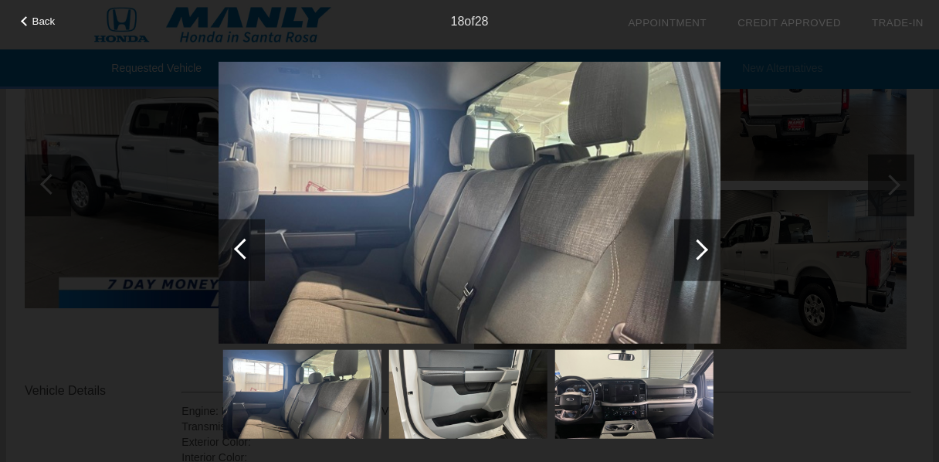
click at [704, 247] on div at bounding box center [697, 249] width 21 height 21
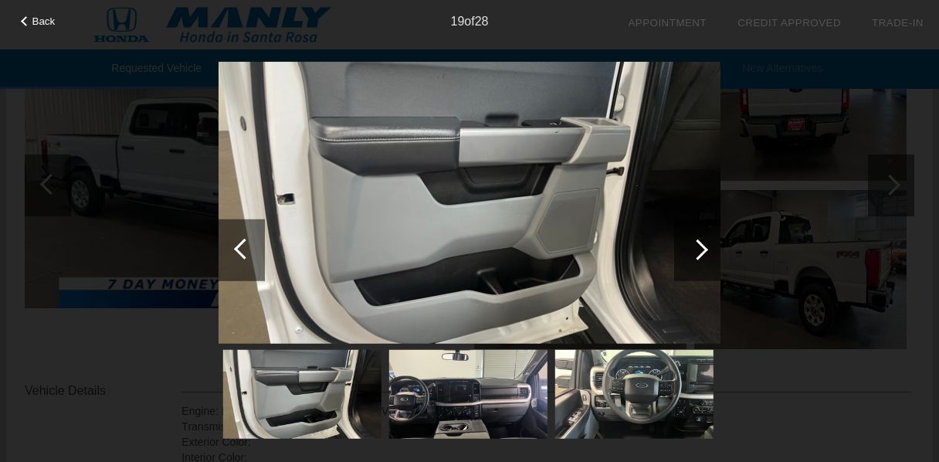
click at [704, 247] on div at bounding box center [697, 249] width 21 height 21
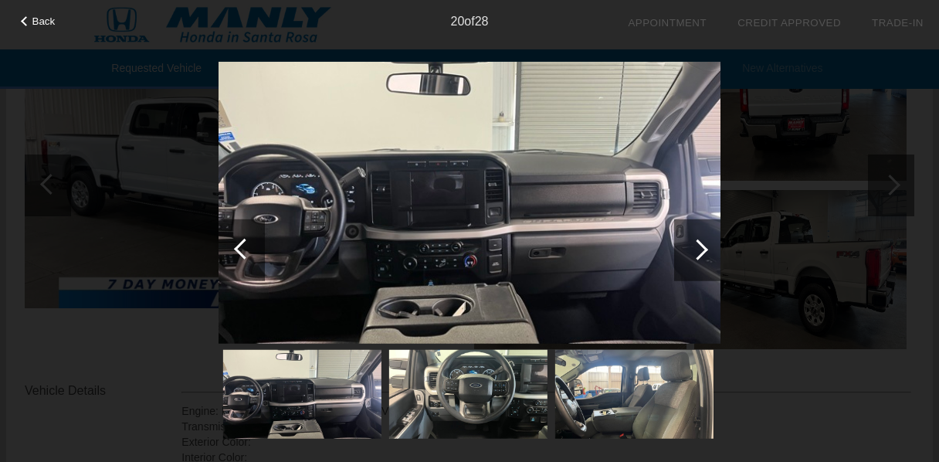
click at [704, 247] on div at bounding box center [697, 249] width 21 height 21
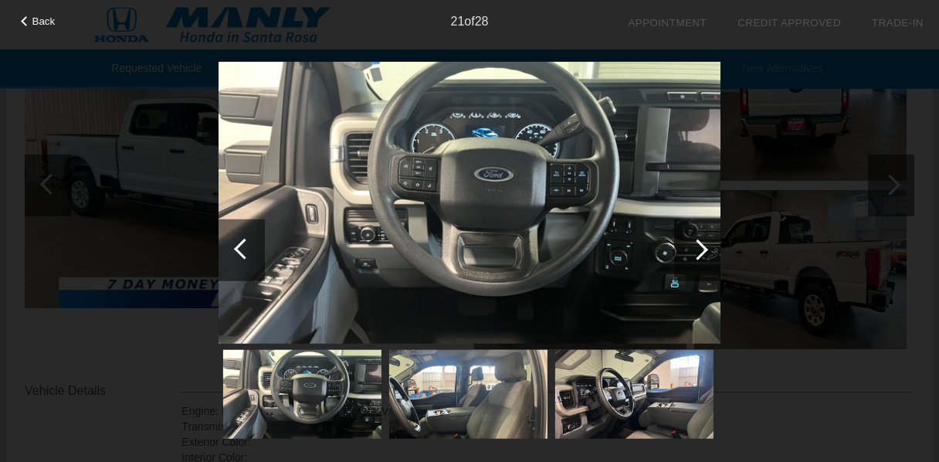
click at [244, 243] on div at bounding box center [244, 248] width 21 height 21
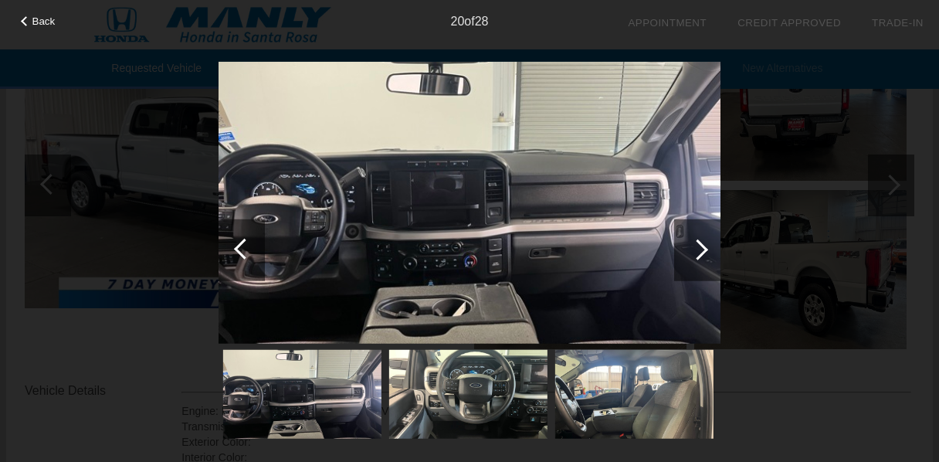
click at [437, 220] on img at bounding box center [470, 202] width 502 height 283
click at [476, 384] on img at bounding box center [468, 394] width 158 height 89
click at [703, 258] on div at bounding box center [697, 250] width 46 height 62
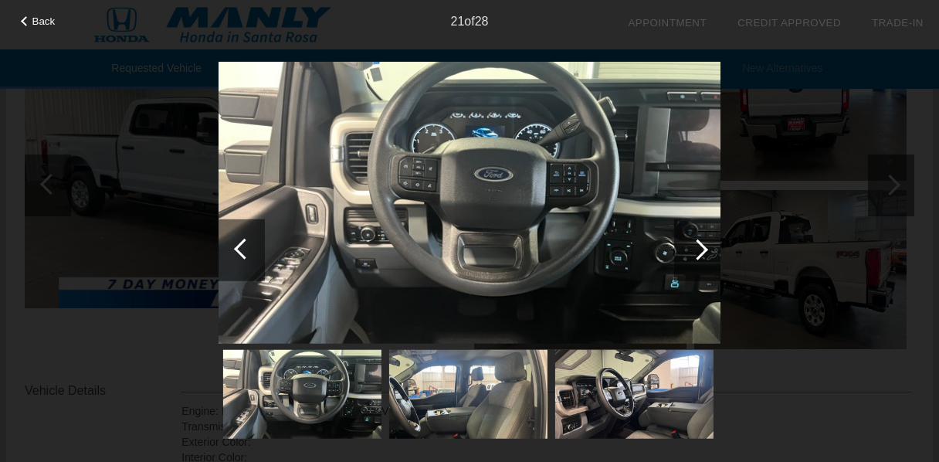
click at [702, 251] on div at bounding box center [697, 249] width 21 height 21
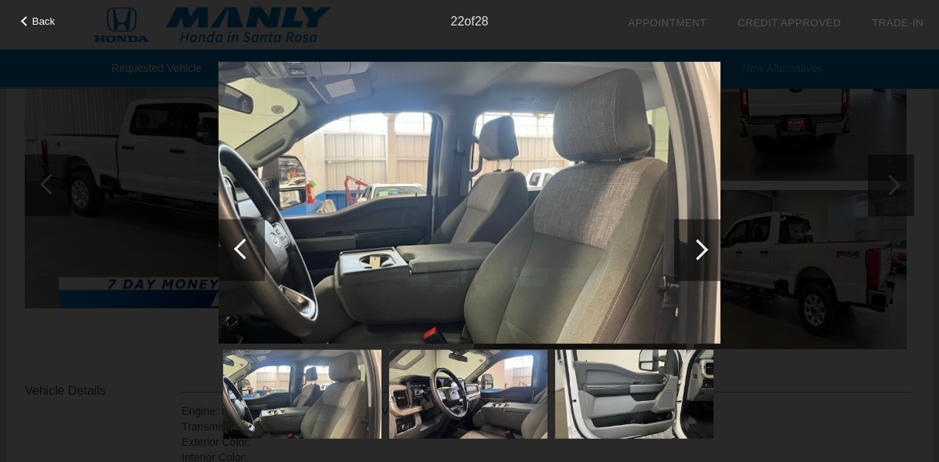
click at [702, 251] on div at bounding box center [697, 249] width 21 height 21
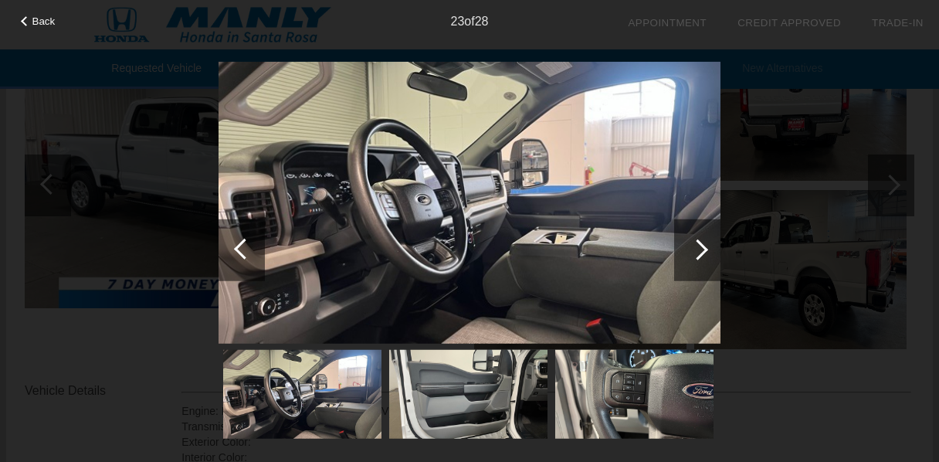
click at [702, 251] on div at bounding box center [697, 249] width 21 height 21
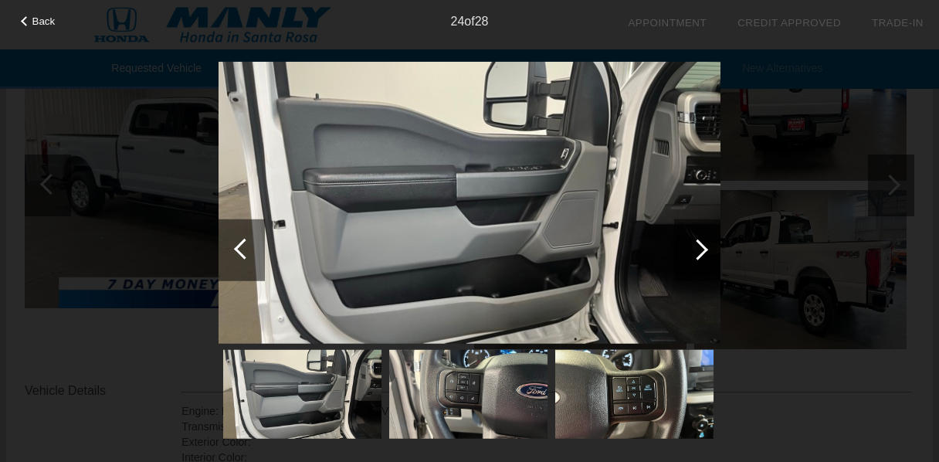
click at [702, 251] on div at bounding box center [697, 249] width 21 height 21
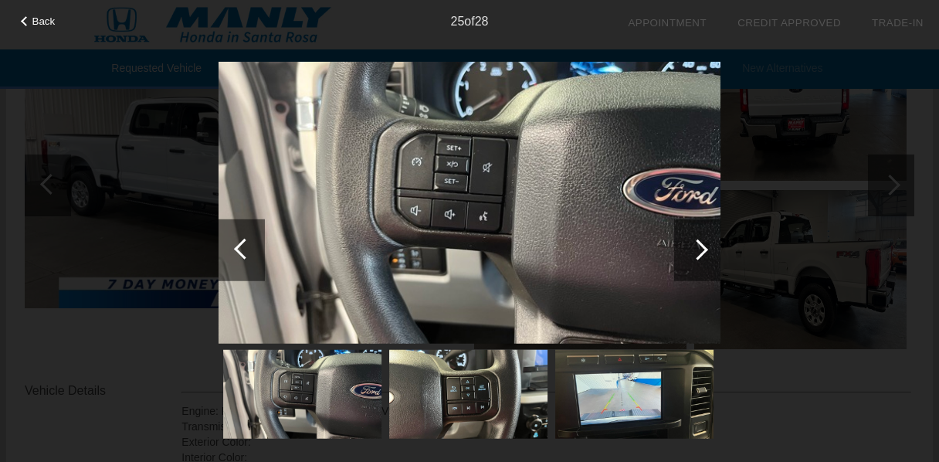
click at [702, 251] on div at bounding box center [697, 249] width 21 height 21
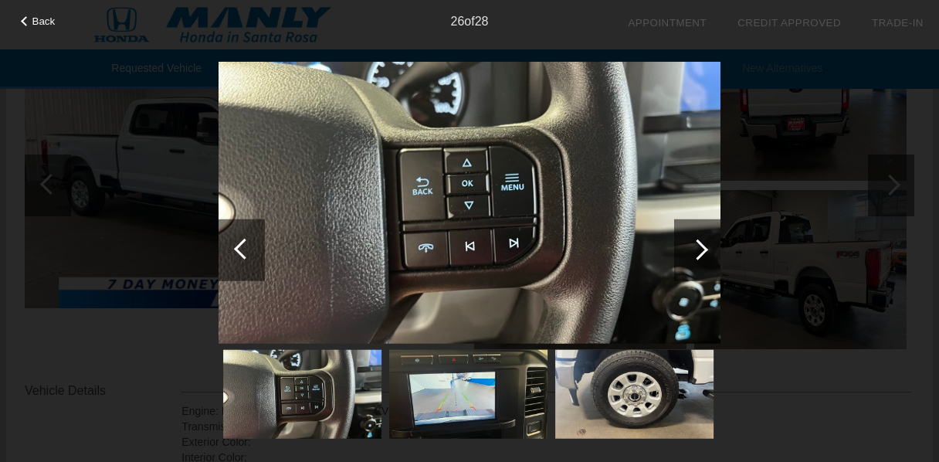
click at [702, 251] on div at bounding box center [697, 249] width 21 height 21
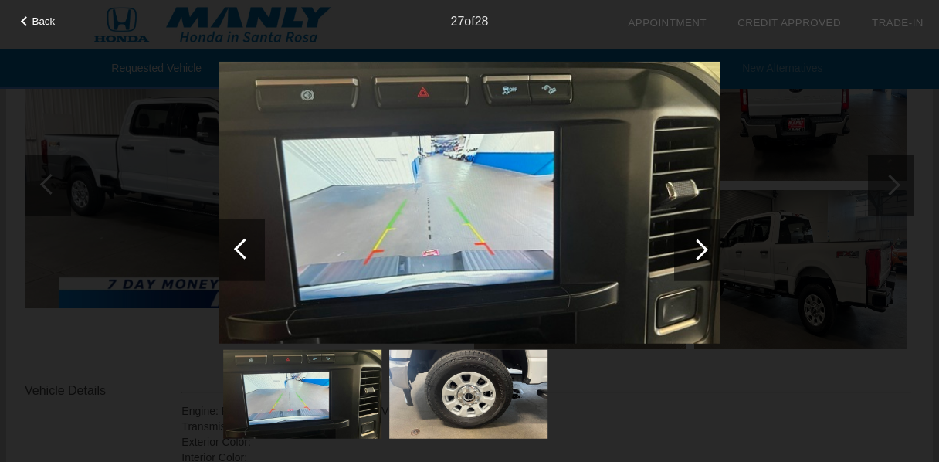
click at [702, 251] on div at bounding box center [697, 249] width 21 height 21
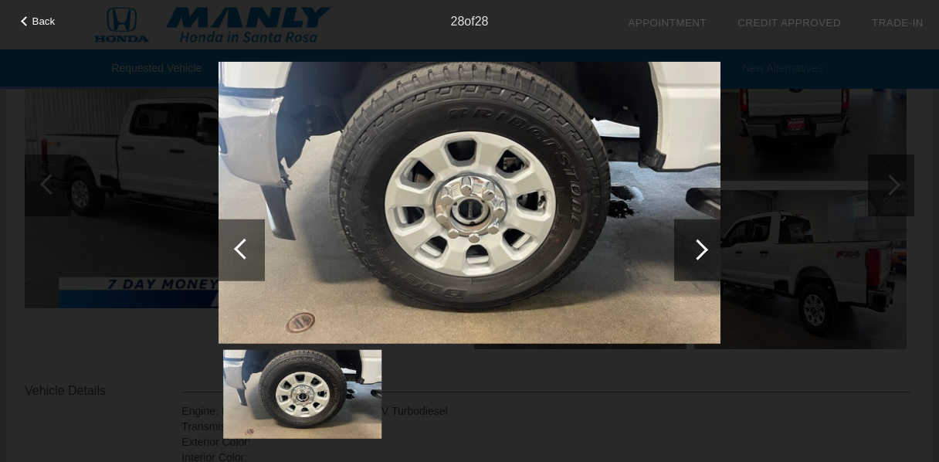
click at [703, 250] on div at bounding box center [697, 249] width 21 height 21
click at [702, 251] on div at bounding box center [697, 249] width 21 height 21
click at [239, 253] on div at bounding box center [244, 248] width 21 height 21
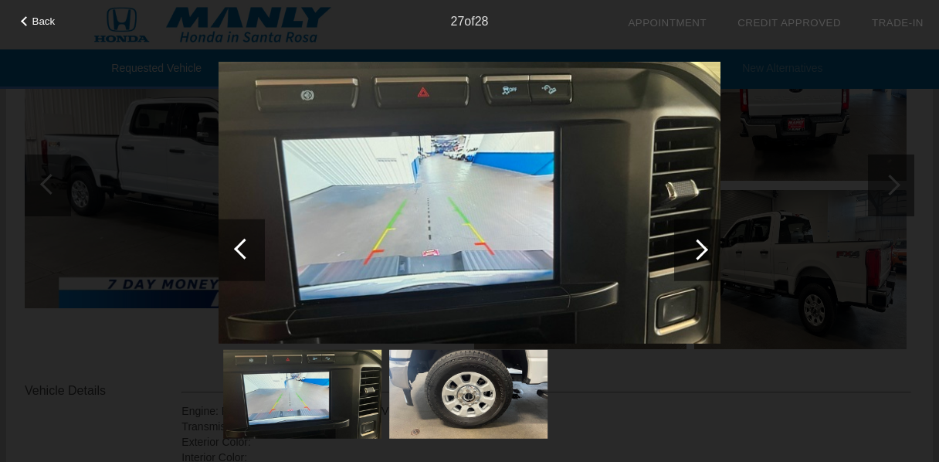
click at [700, 255] on div at bounding box center [697, 249] width 21 height 21
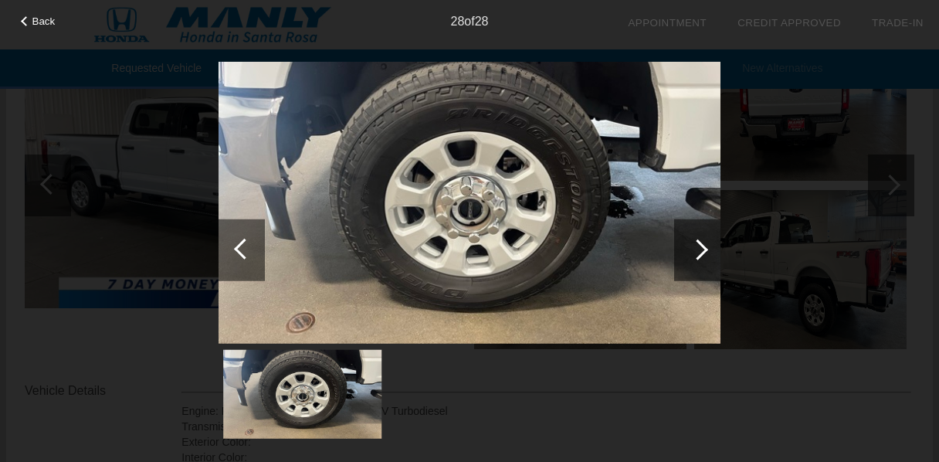
click at [227, 254] on div at bounding box center [242, 250] width 46 height 62
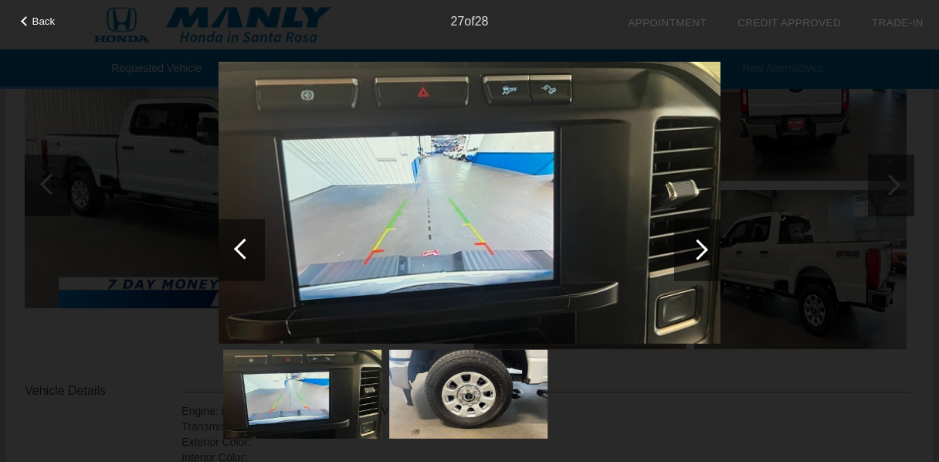
click at [236, 250] on div at bounding box center [242, 250] width 46 height 62
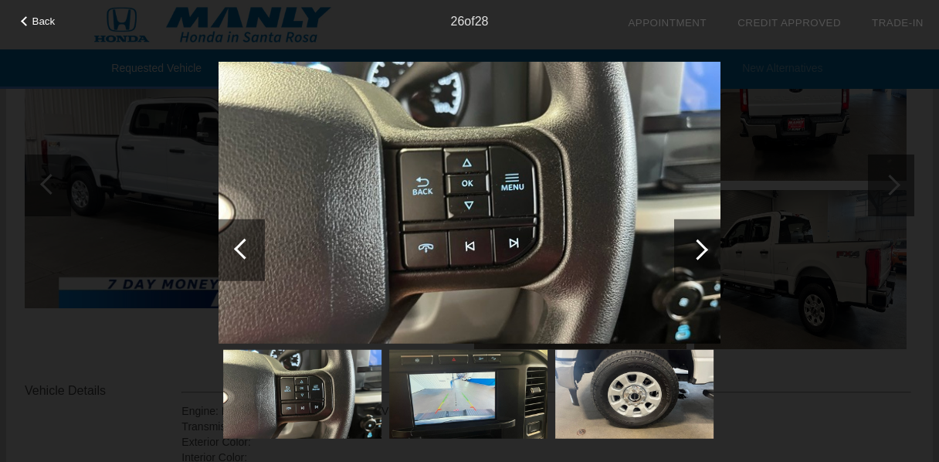
click at [236, 250] on div at bounding box center [242, 250] width 46 height 62
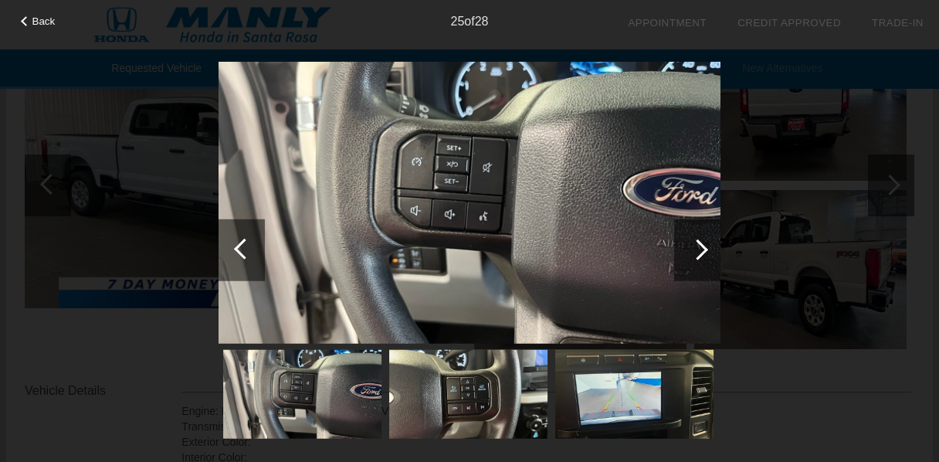
click at [236, 250] on div at bounding box center [242, 250] width 46 height 62
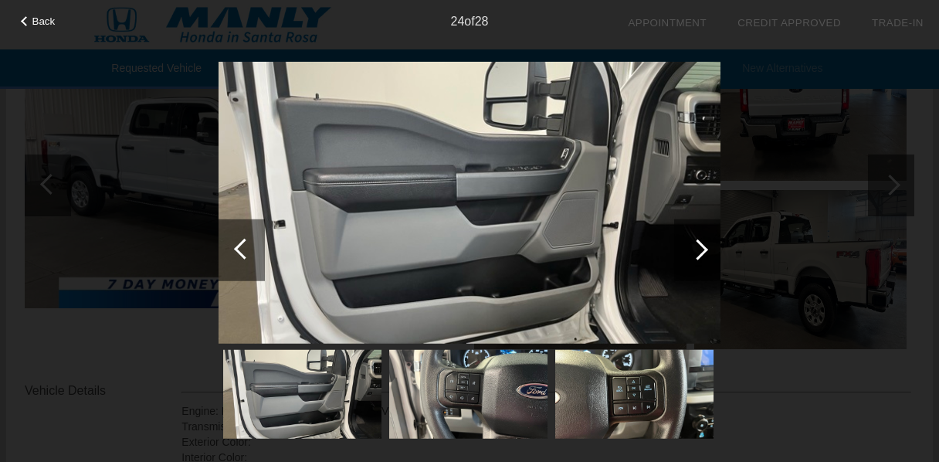
click at [702, 246] on div at bounding box center [697, 249] width 21 height 21
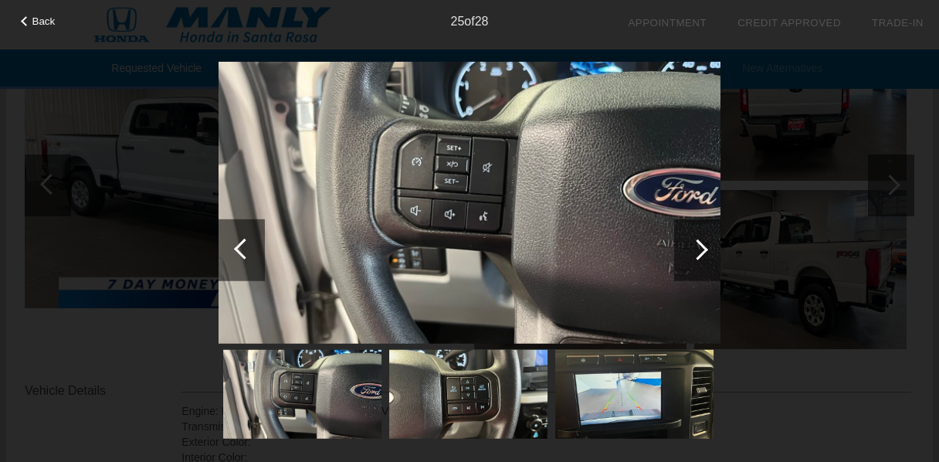
click at [702, 246] on div at bounding box center [697, 249] width 21 height 21
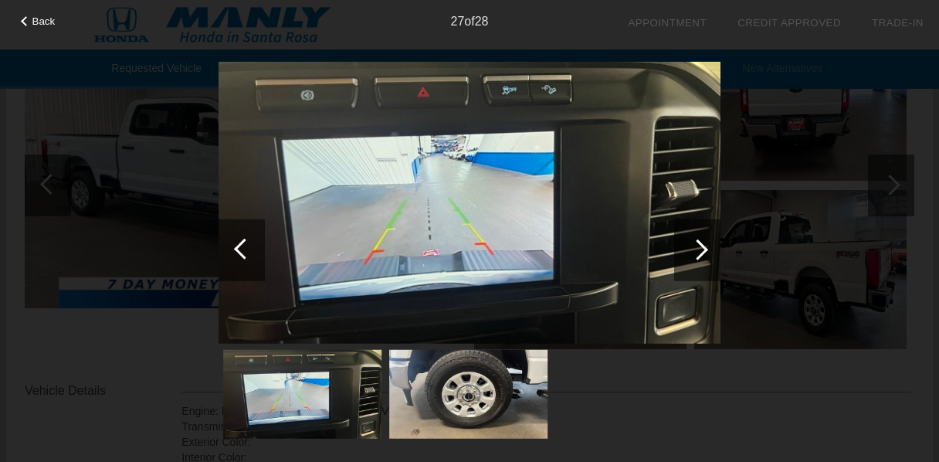
click at [702, 246] on div at bounding box center [697, 249] width 21 height 21
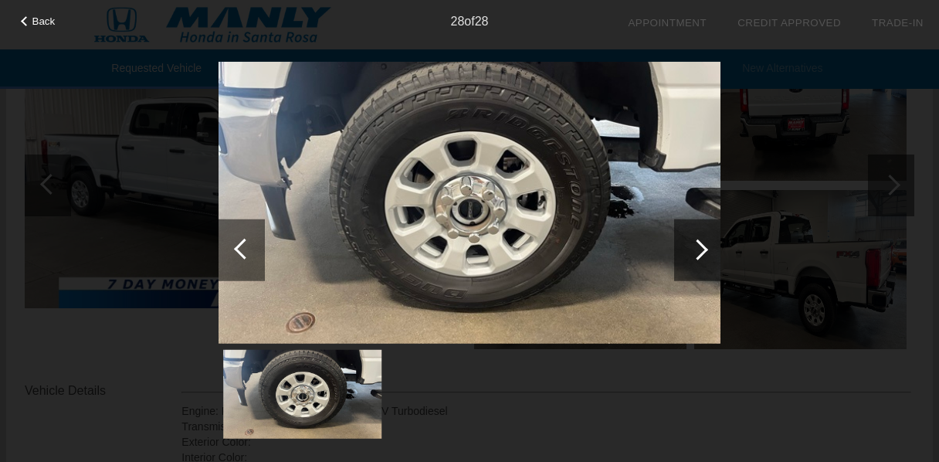
click at [702, 246] on div at bounding box center [697, 249] width 21 height 21
click at [250, 246] on div at bounding box center [244, 248] width 21 height 21
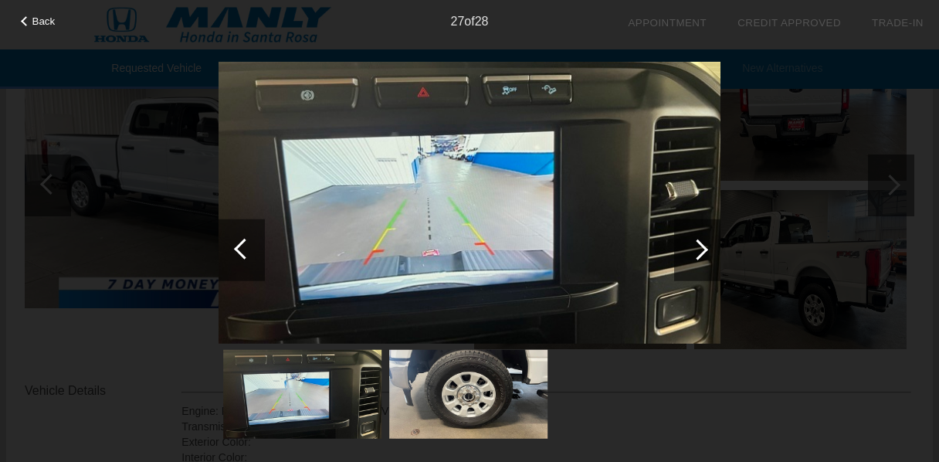
click at [250, 245] on div at bounding box center [244, 248] width 21 height 21
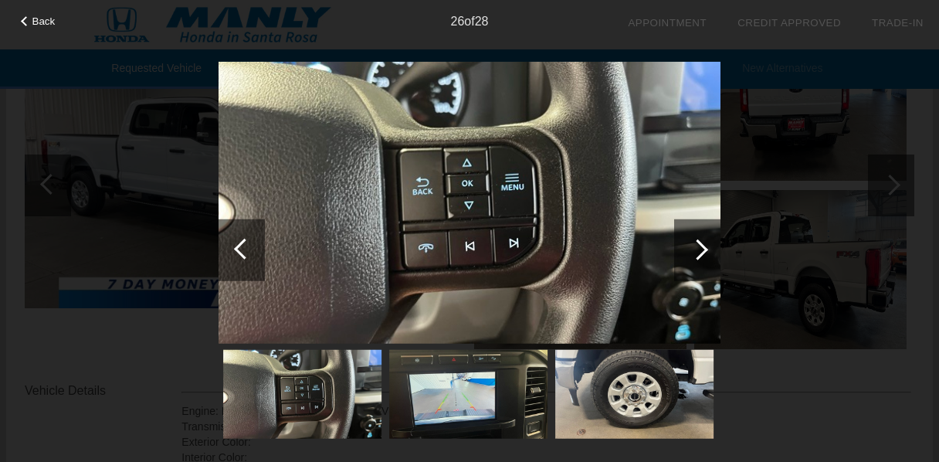
click at [250, 245] on div at bounding box center [244, 248] width 21 height 21
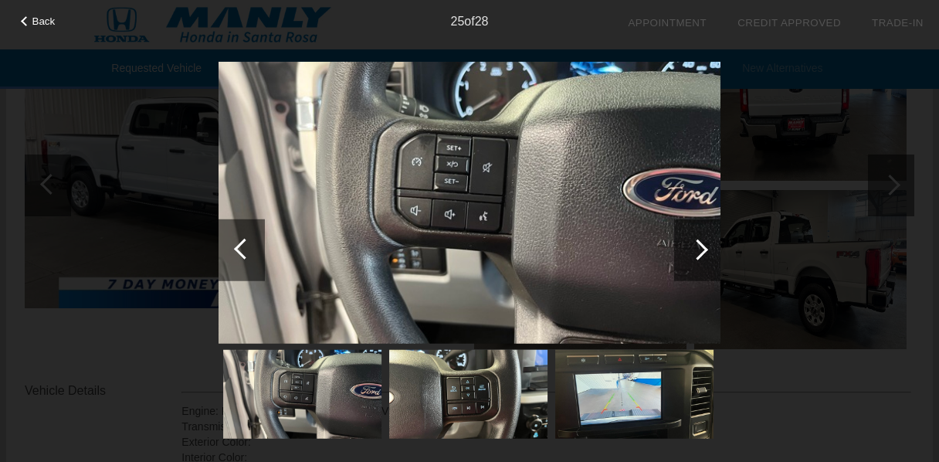
click at [250, 245] on div at bounding box center [244, 248] width 21 height 21
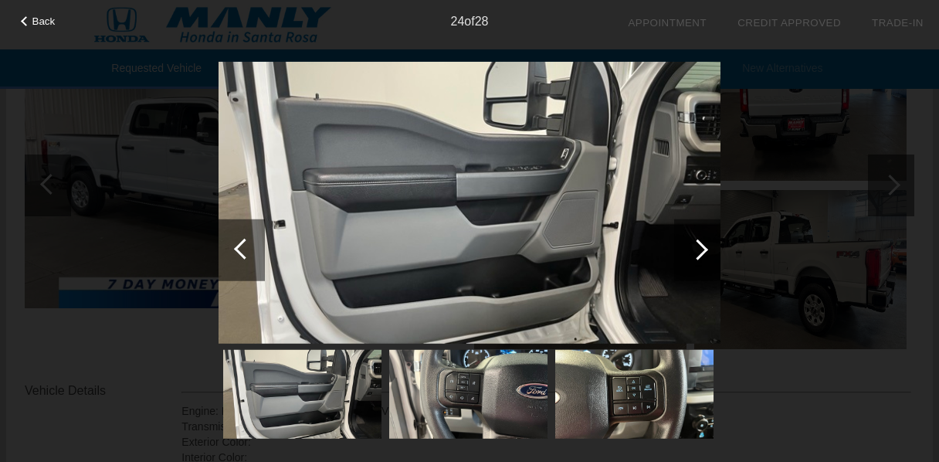
click at [250, 245] on div at bounding box center [244, 248] width 21 height 21
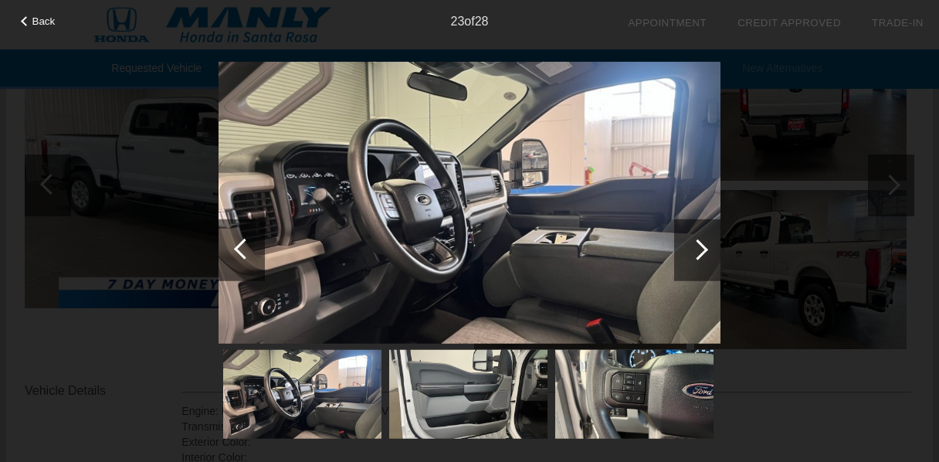
click at [250, 245] on div at bounding box center [244, 248] width 21 height 21
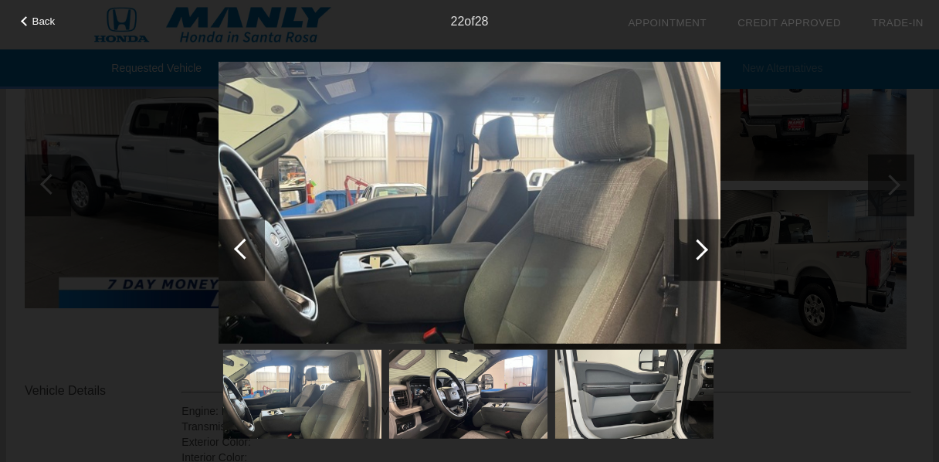
click at [249, 245] on div at bounding box center [244, 248] width 21 height 21
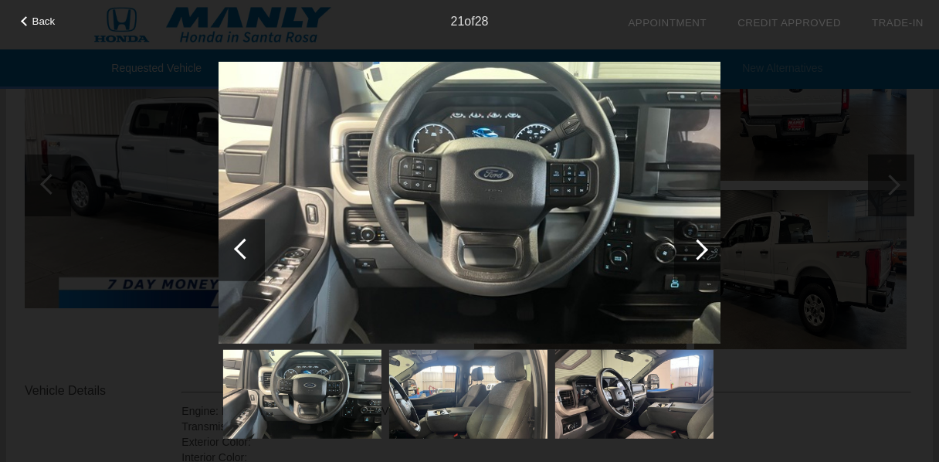
click at [249, 245] on div at bounding box center [244, 248] width 21 height 21
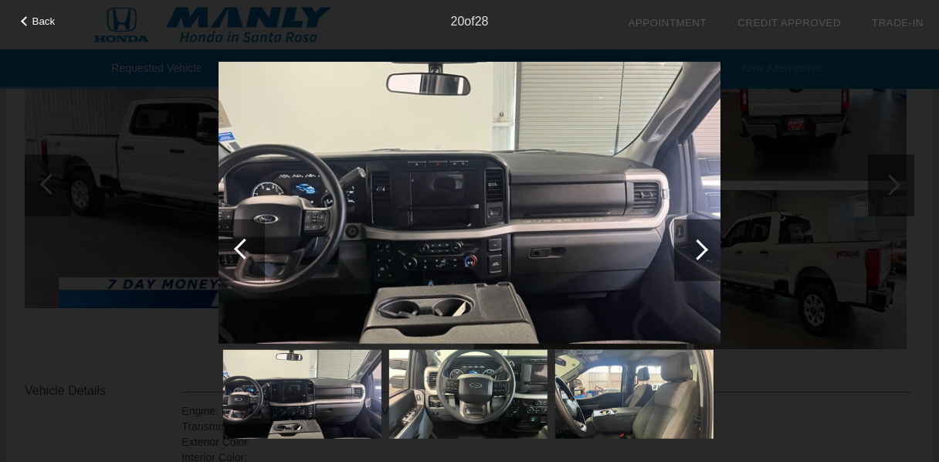
click at [249, 245] on div at bounding box center [244, 248] width 21 height 21
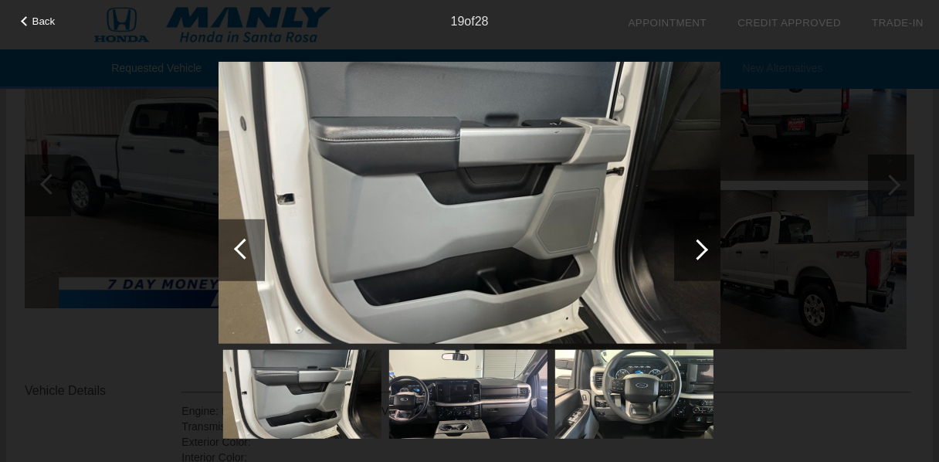
click at [249, 245] on div at bounding box center [244, 248] width 21 height 21
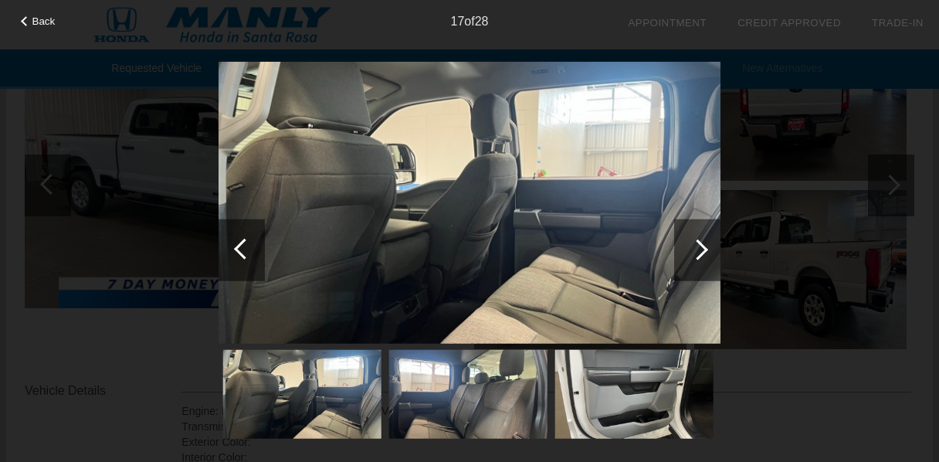
click at [249, 245] on div at bounding box center [244, 248] width 21 height 21
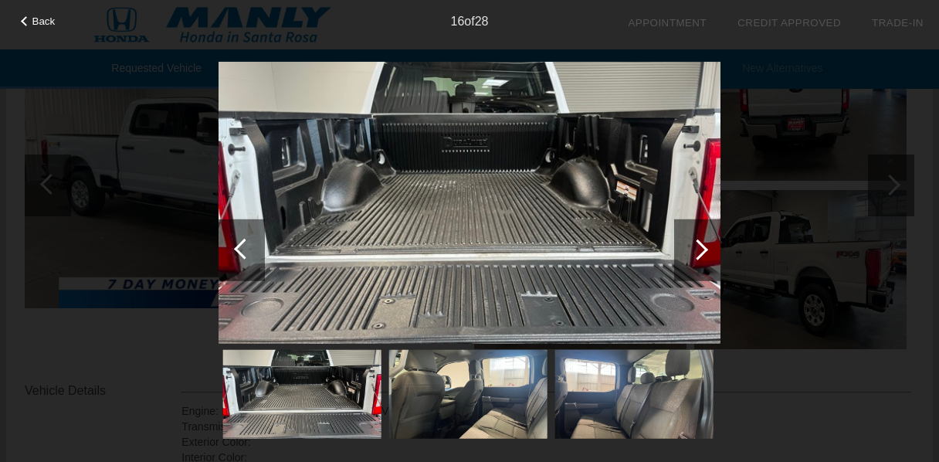
click at [249, 245] on div at bounding box center [244, 248] width 21 height 21
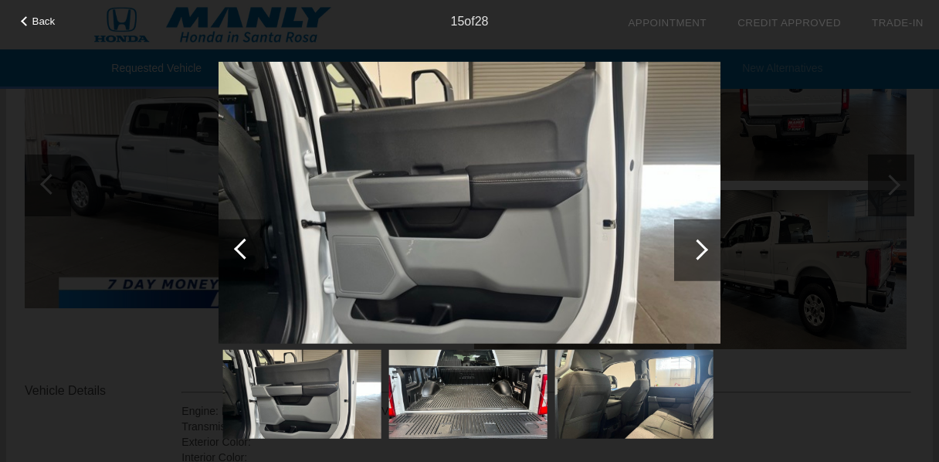
click at [249, 245] on div at bounding box center [244, 248] width 21 height 21
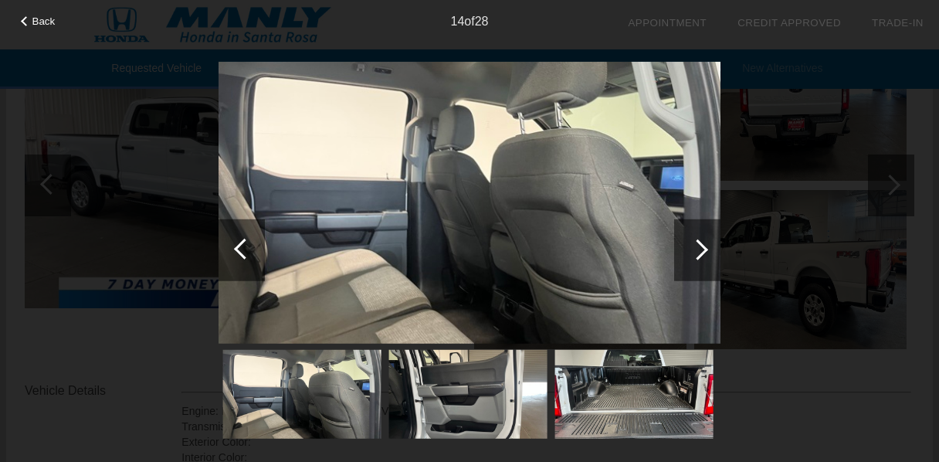
click at [249, 245] on div at bounding box center [244, 248] width 21 height 21
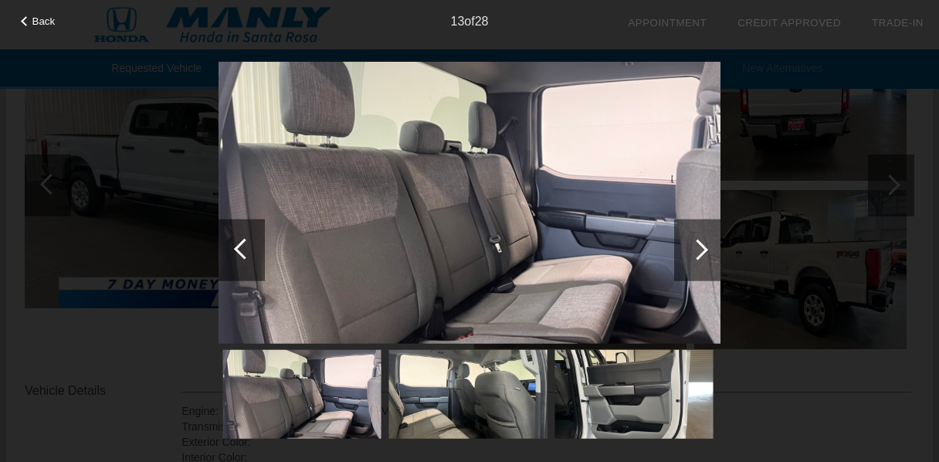
click at [249, 245] on div at bounding box center [244, 248] width 21 height 21
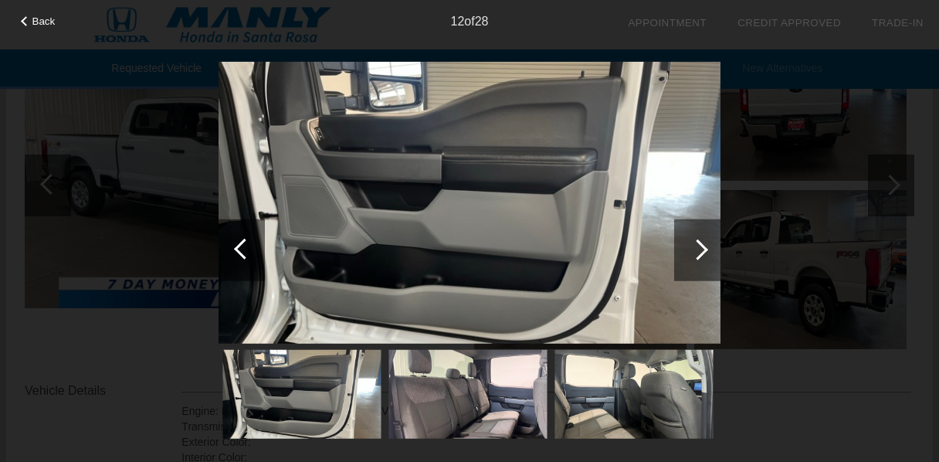
click at [249, 245] on div at bounding box center [244, 248] width 21 height 21
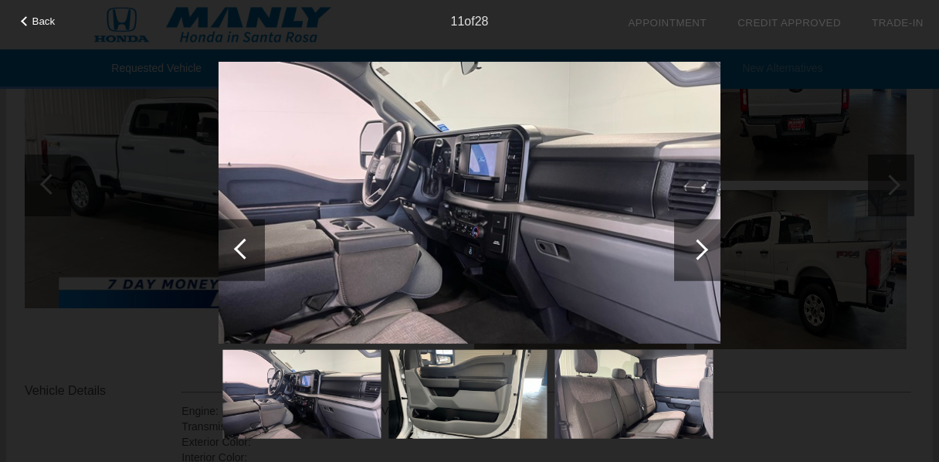
click at [249, 245] on div at bounding box center [244, 248] width 21 height 21
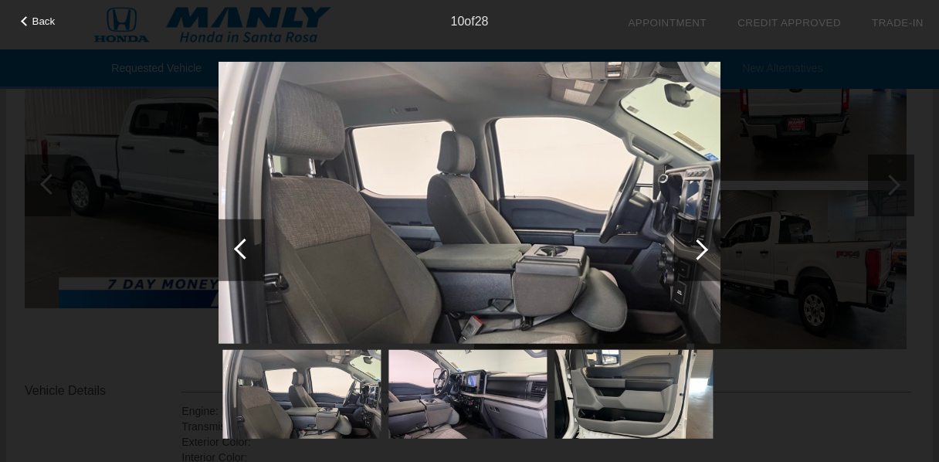
click at [249, 245] on div at bounding box center [244, 248] width 21 height 21
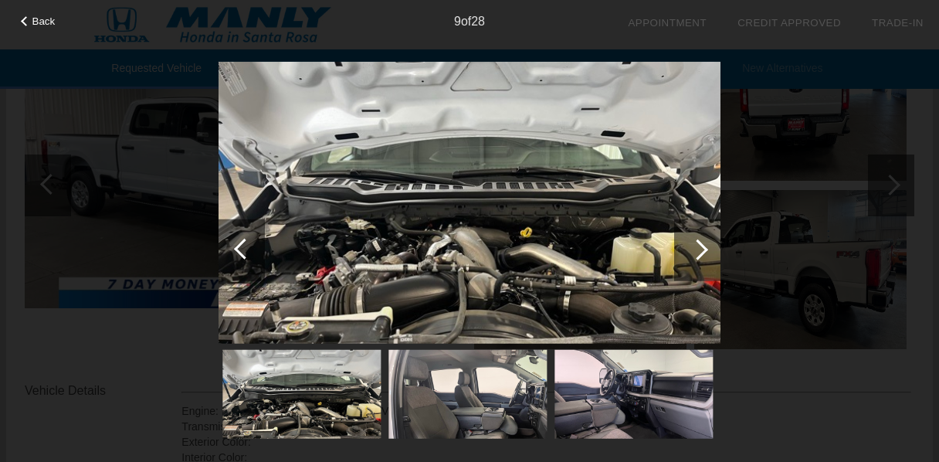
click at [249, 245] on div at bounding box center [244, 248] width 21 height 21
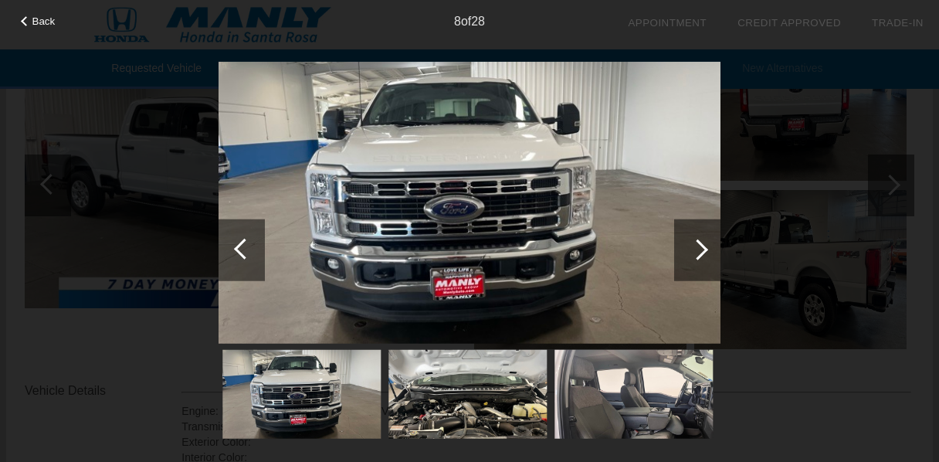
click at [249, 245] on div at bounding box center [244, 248] width 21 height 21
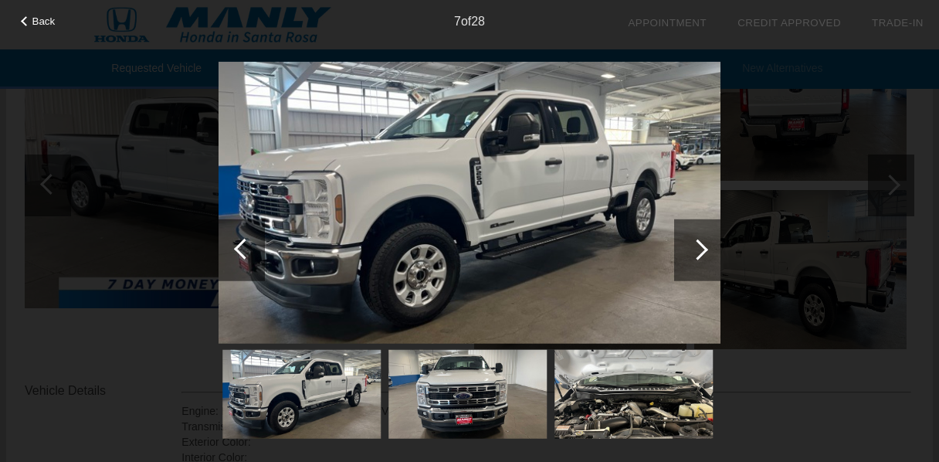
click at [245, 252] on div at bounding box center [244, 248] width 21 height 21
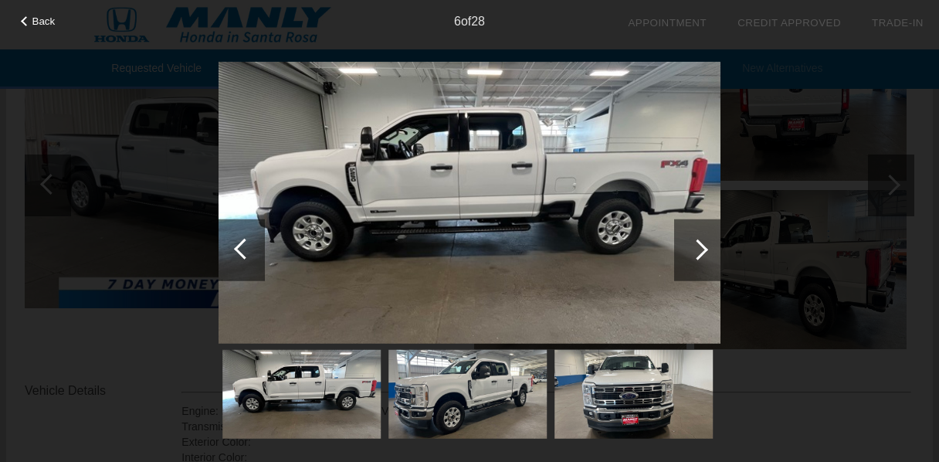
click at [245, 252] on div at bounding box center [244, 248] width 21 height 21
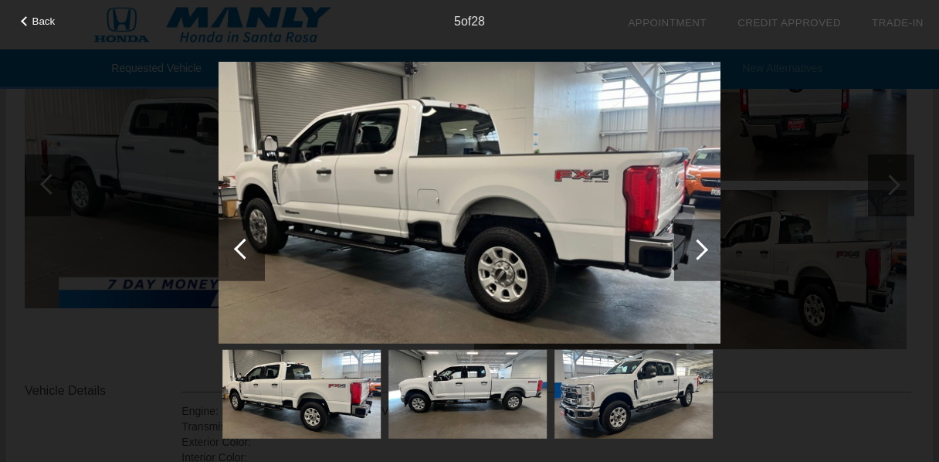
click at [245, 252] on div at bounding box center [244, 248] width 21 height 21
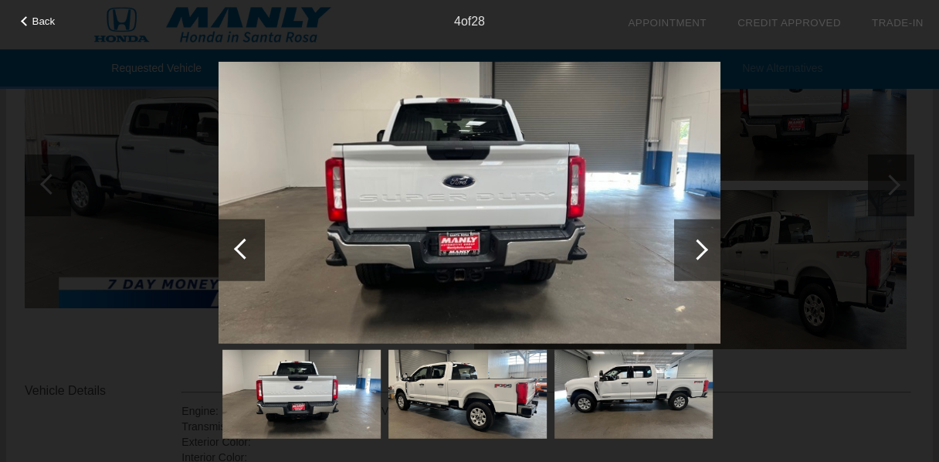
click at [245, 252] on div at bounding box center [244, 248] width 21 height 21
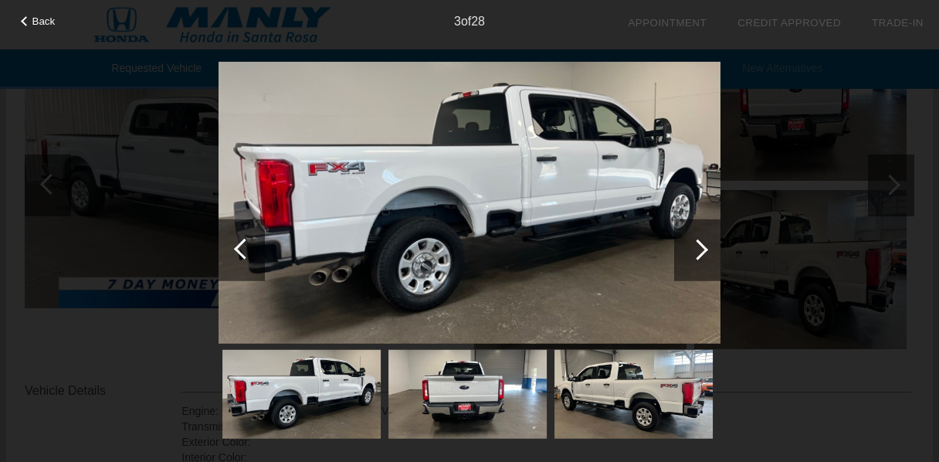
click at [245, 252] on div at bounding box center [244, 248] width 21 height 21
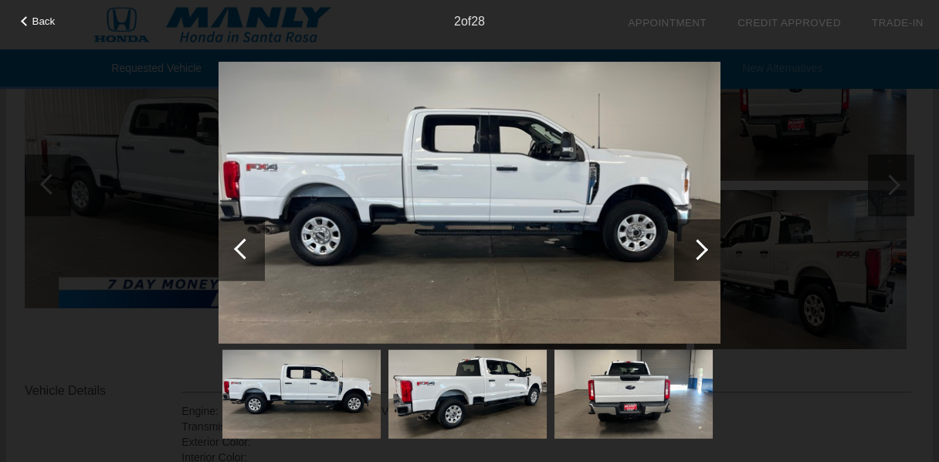
click at [245, 252] on div at bounding box center [244, 248] width 21 height 21
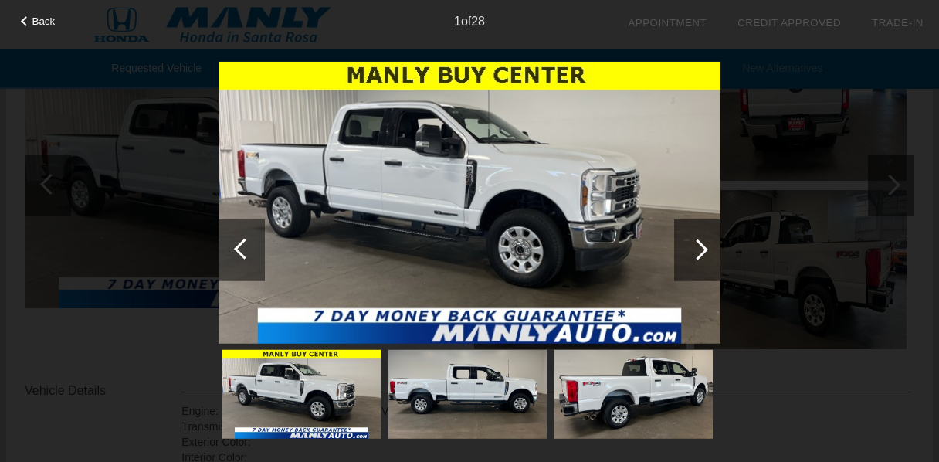
click at [700, 249] on div at bounding box center [697, 249] width 21 height 21
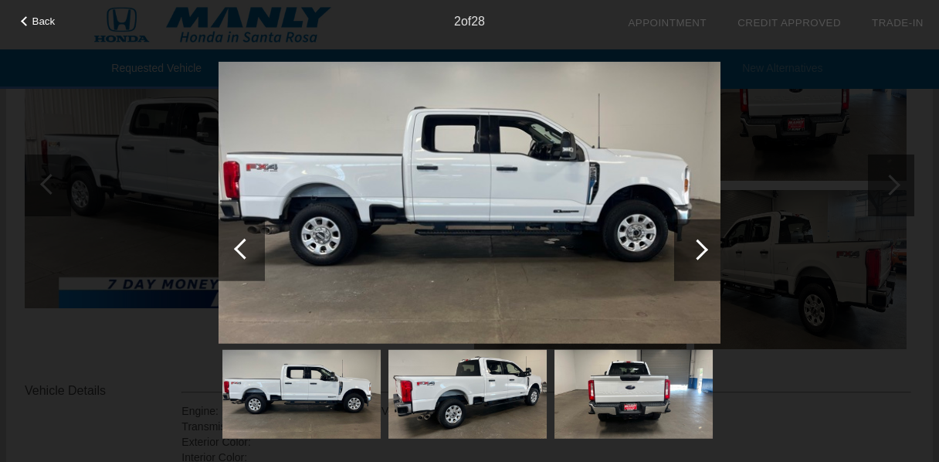
click at [697, 247] on div at bounding box center [697, 249] width 21 height 21
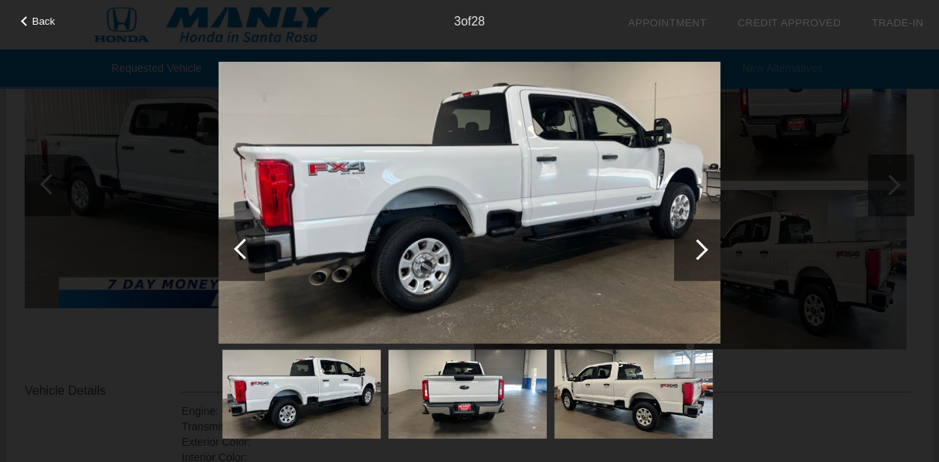
click at [241, 247] on div at bounding box center [244, 248] width 21 height 21
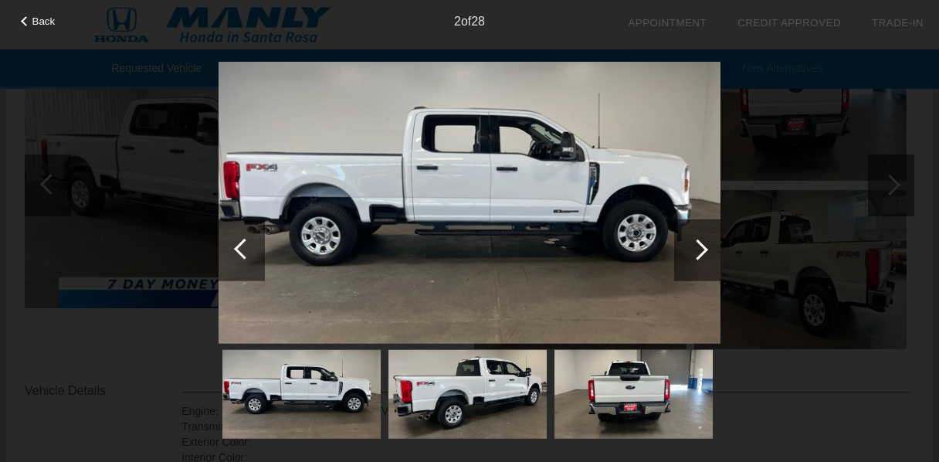
click at [241, 247] on div at bounding box center [244, 248] width 21 height 21
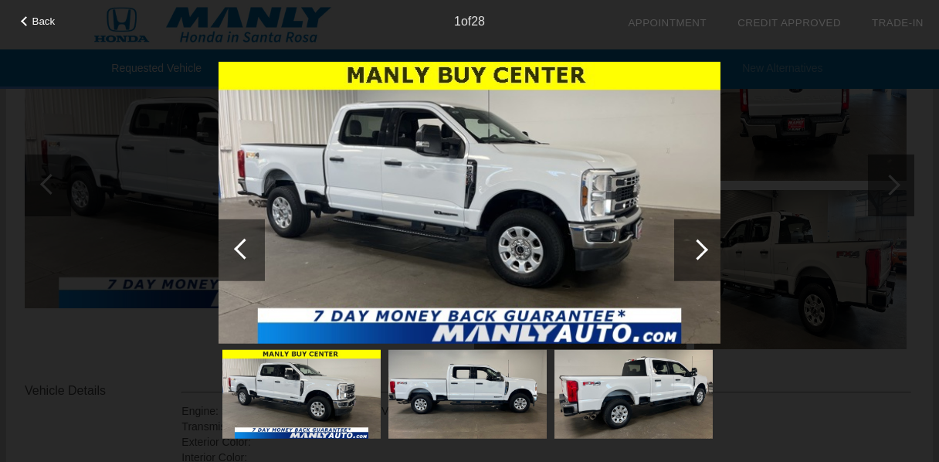
click at [241, 247] on div at bounding box center [244, 248] width 21 height 21
click at [40, 22] on span "Back" at bounding box center [43, 21] width 23 height 12
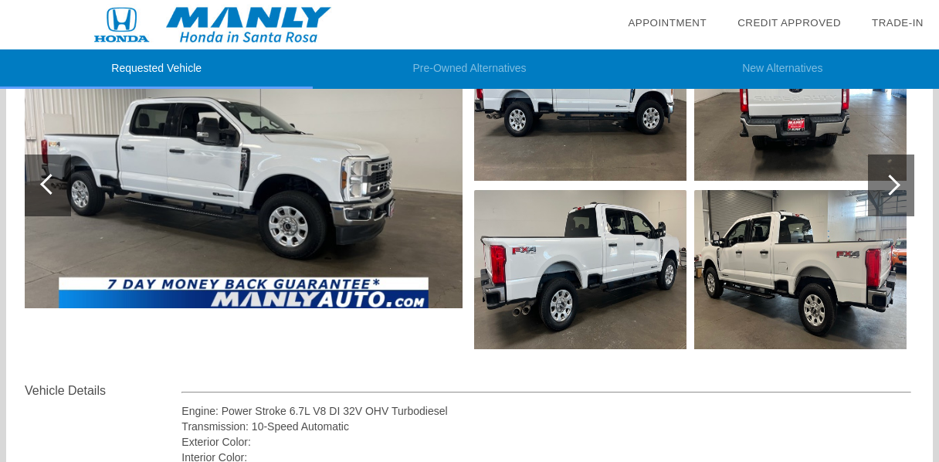
click at [894, 185] on div at bounding box center [890, 185] width 21 height 21
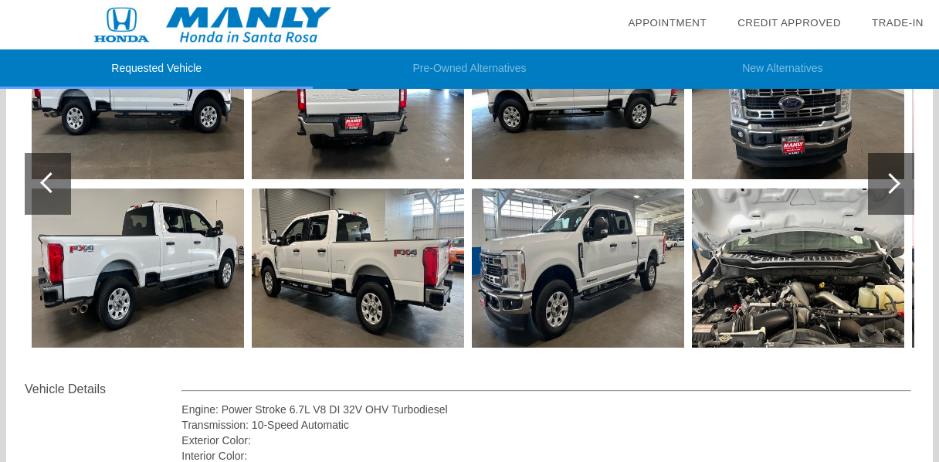
scroll to position [0, 0]
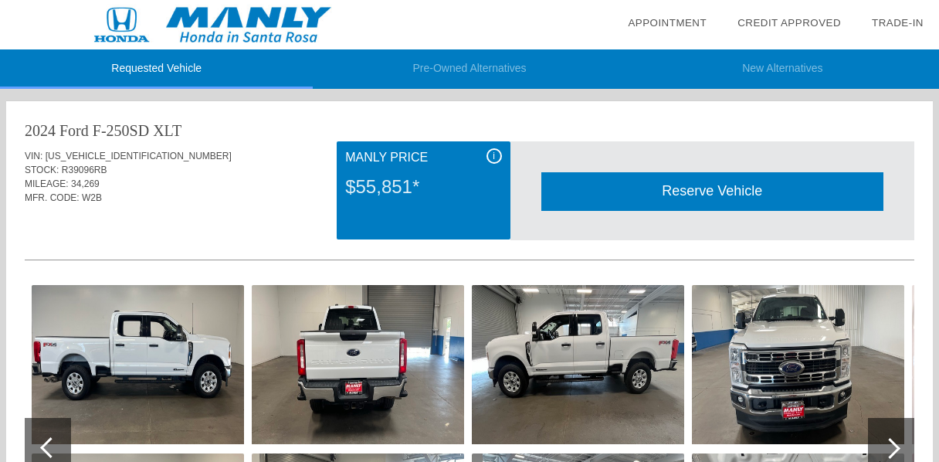
click at [414, 189] on div "$55,851*" at bounding box center [423, 187] width 156 height 40
click at [431, 191] on div "$55,851*" at bounding box center [423, 187] width 156 height 40
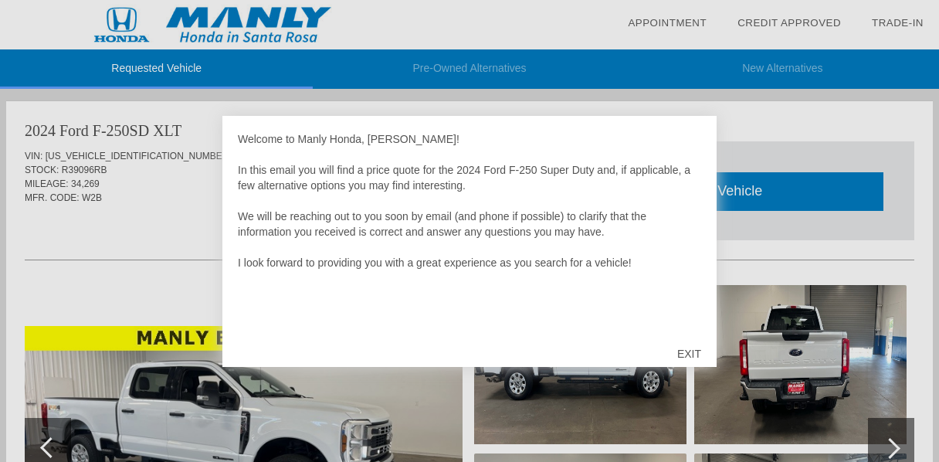
click at [690, 350] on div "EXIT" at bounding box center [689, 354] width 55 height 46
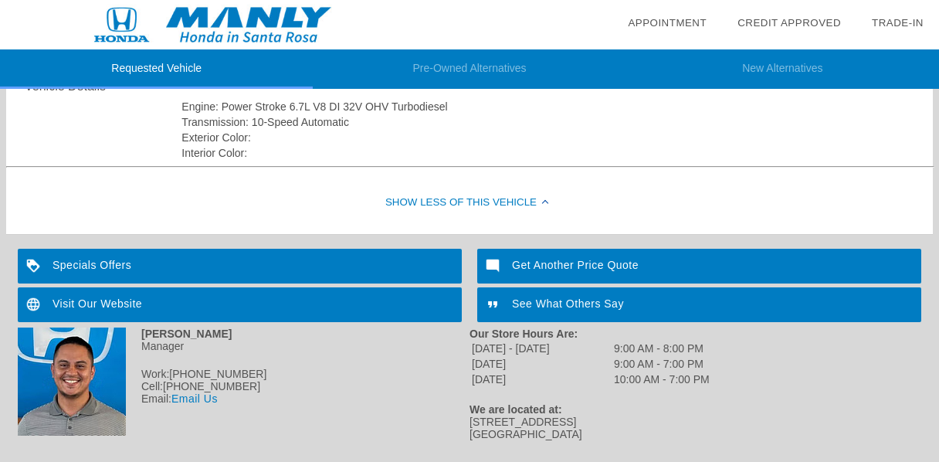
drag, startPoint x: 945, startPoint y: 172, endPoint x: 970, endPoint y: 424, distance: 252.9
